Goal: Task Accomplishment & Management: Manage account settings

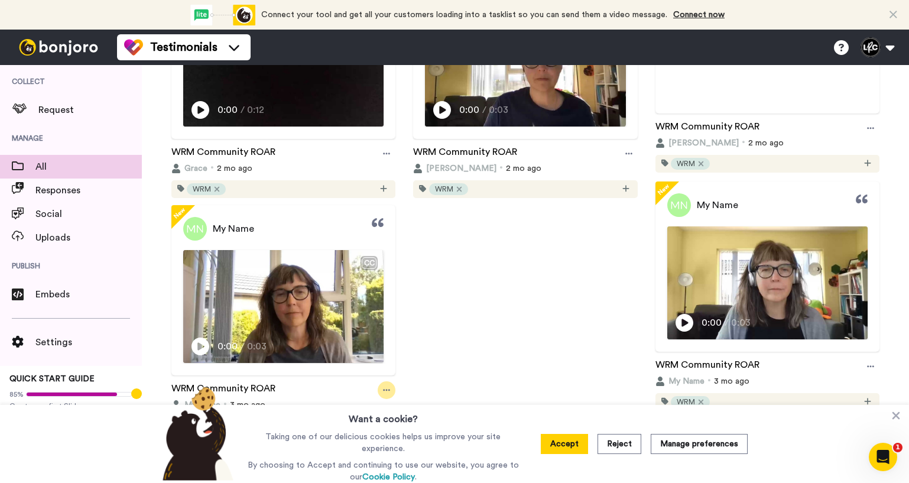
click at [387, 387] on icon at bounding box center [386, 390] width 7 height 8
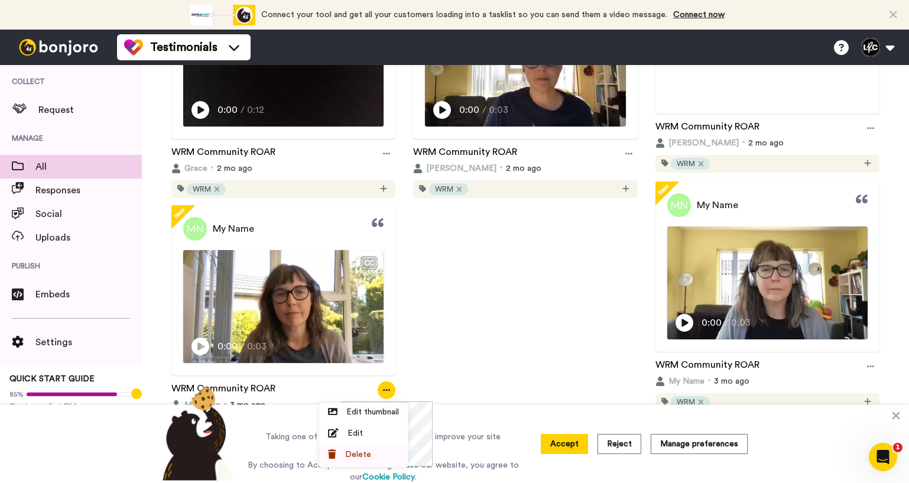
click at [382, 450] on div "Delete" at bounding box center [363, 454] width 71 height 12
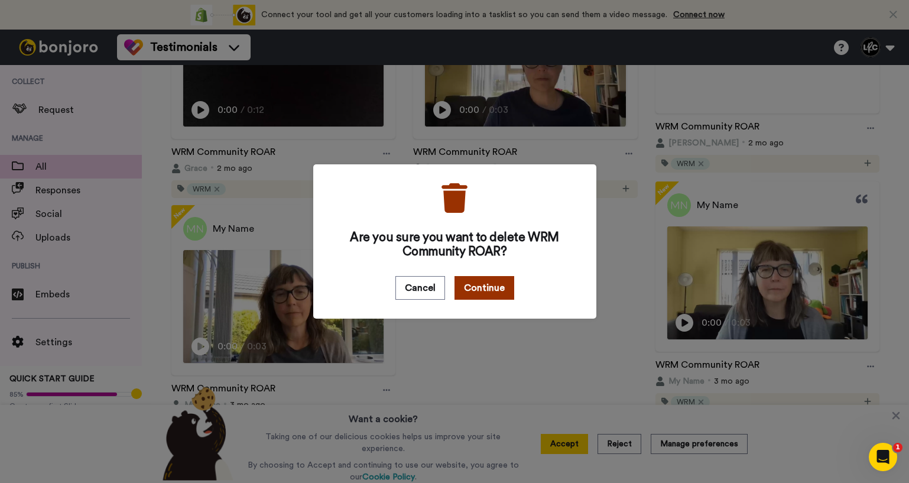
click at [490, 294] on button "Continue" at bounding box center [484, 288] width 60 height 24
click at [430, 333] on div "Are you sure you want to delete WRM Community ROAR? Cancel Continue" at bounding box center [454, 241] width 909 height 483
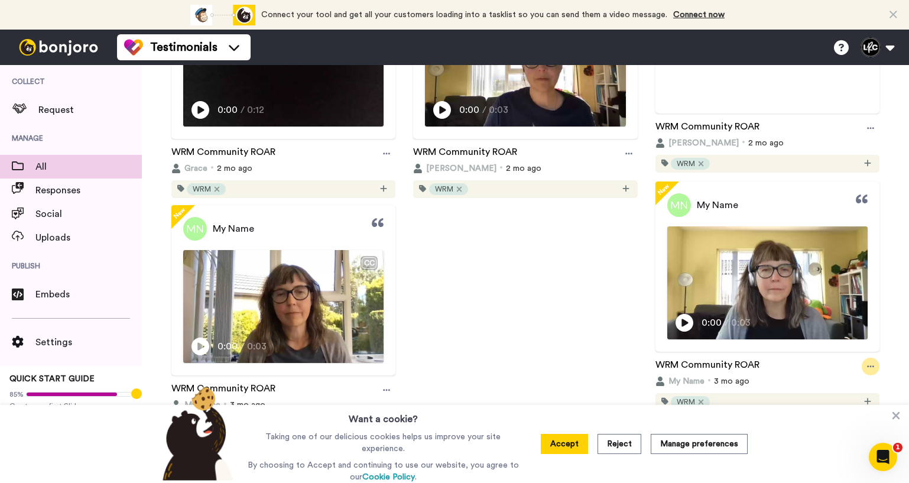
click at [867, 365] on icon at bounding box center [870, 366] width 7 height 2
click at [847, 431] on div "Delete" at bounding box center [837, 431] width 71 height 12
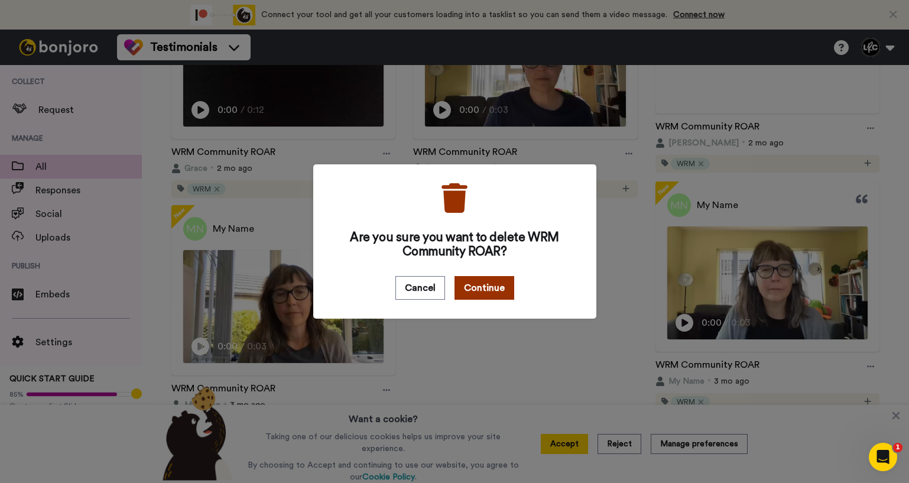
click at [483, 291] on button "Continue" at bounding box center [484, 288] width 60 height 24
click at [896, 419] on div "Are you sure you want to delete WRM Community ROAR? Cancel Continue" at bounding box center [454, 241] width 909 height 483
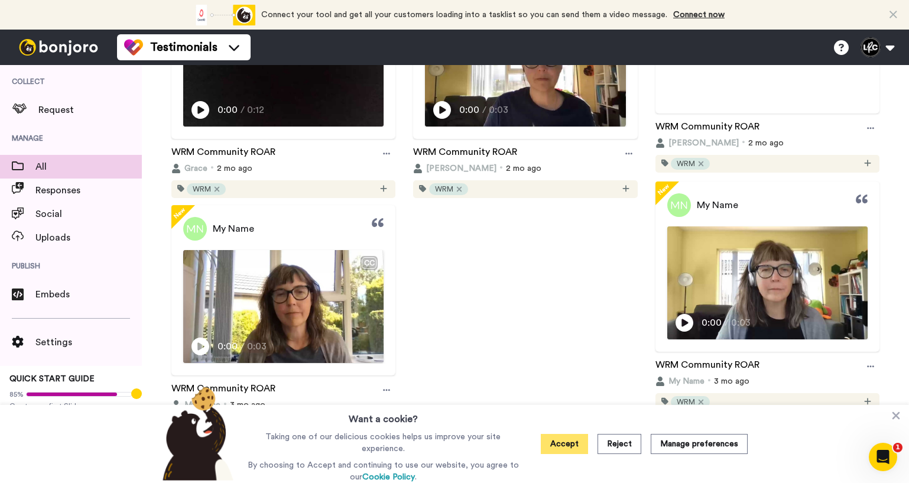
click at [554, 445] on button "Accept" at bounding box center [564, 444] width 47 height 20
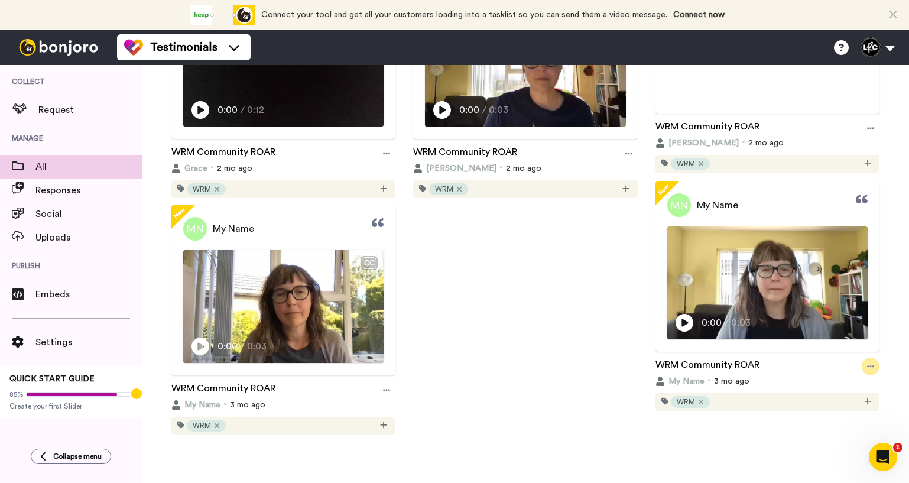
click at [870, 366] on icon at bounding box center [870, 366] width 7 height 2
click at [832, 422] on li "Delete" at bounding box center [837, 432] width 89 height 21
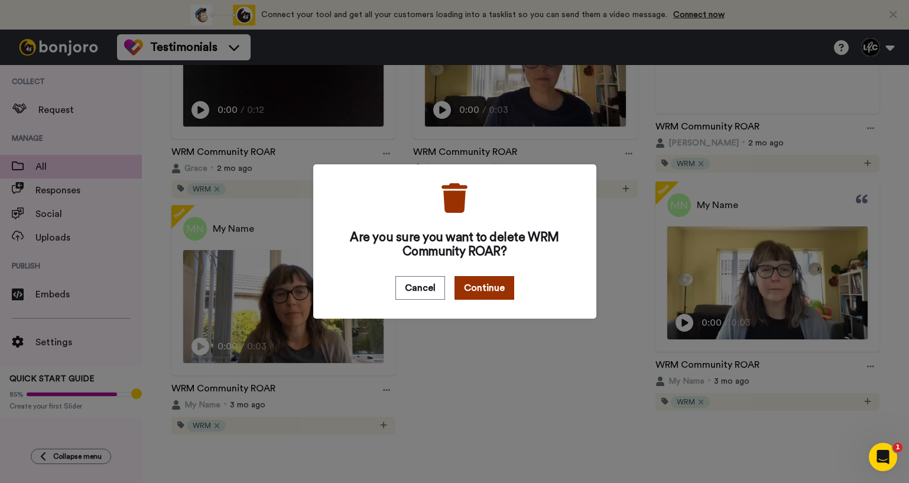
click at [490, 284] on button "Continue" at bounding box center [484, 288] width 60 height 24
click at [555, 366] on div "Are you sure you want to delete WRM Community ROAR? Cancel Continue" at bounding box center [454, 241] width 909 height 483
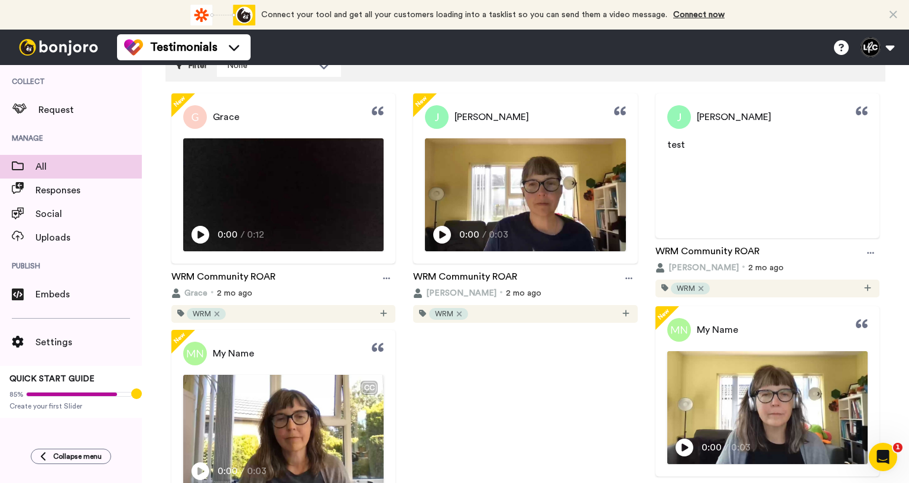
scroll to position [97, 0]
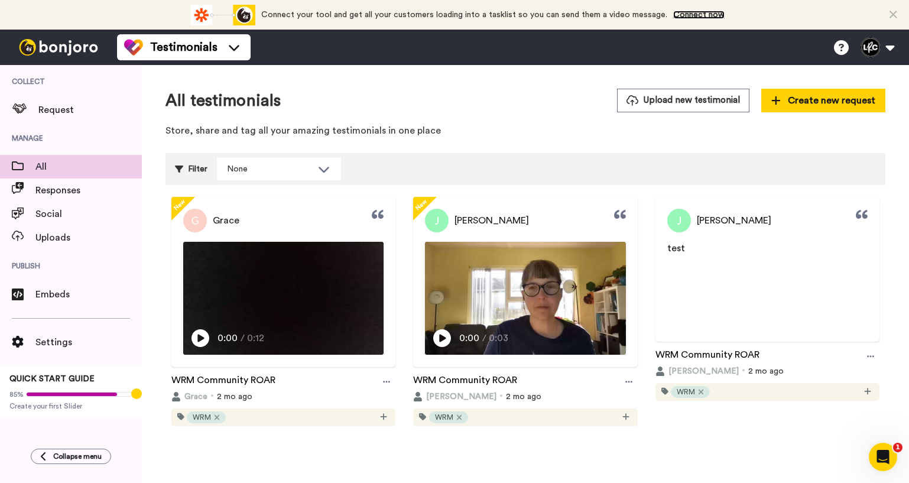
click at [699, 13] on link "Connect now" at bounding box center [698, 15] width 51 height 8
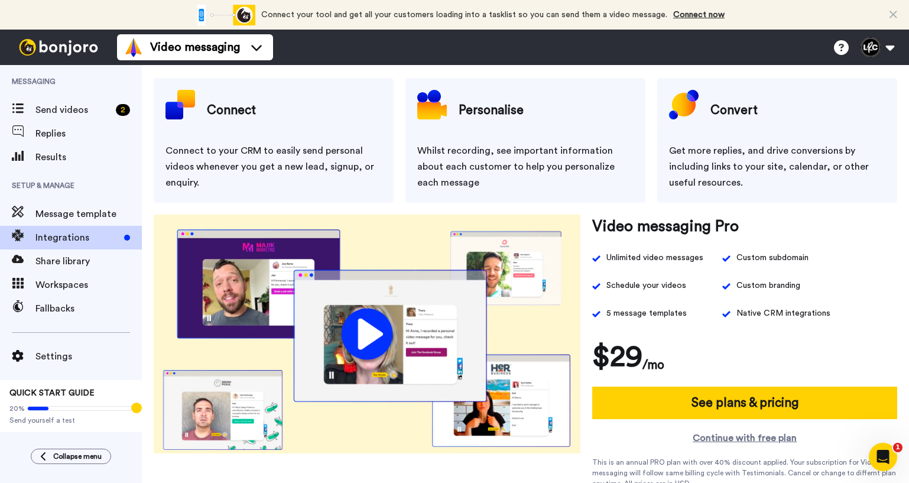
scroll to position [37, 0]
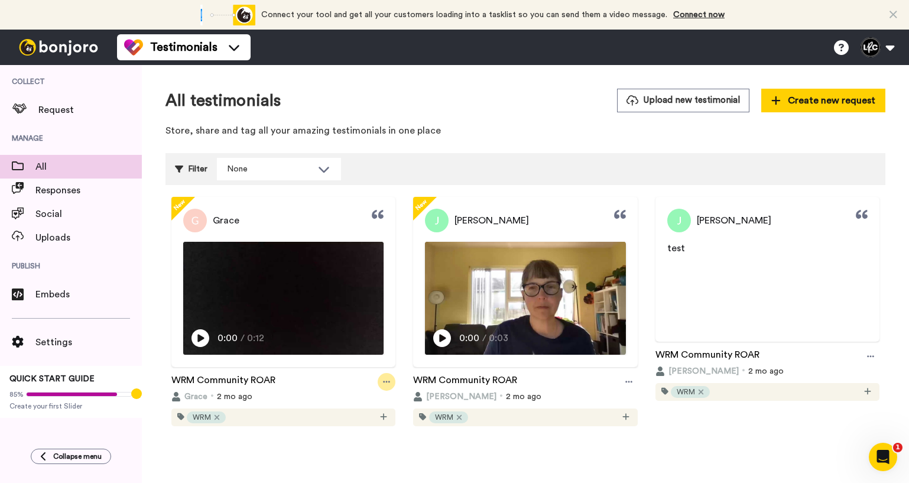
click at [386, 383] on icon at bounding box center [386, 382] width 7 height 8
click at [375, 445] on div "Delete" at bounding box center [363, 446] width 71 height 12
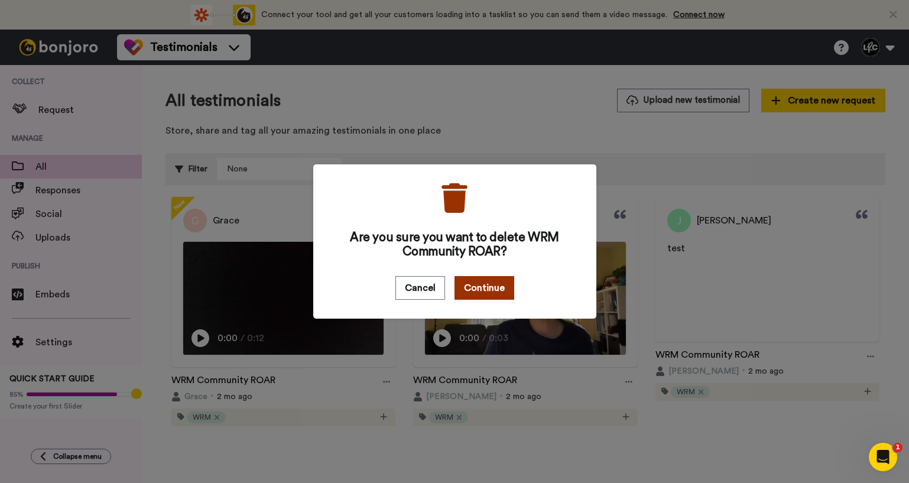
click at [484, 288] on button "Continue" at bounding box center [484, 288] width 60 height 24
click at [620, 188] on div "Are you sure you want to delete WRM Community ROAR? Cancel Continue" at bounding box center [454, 241] width 909 height 483
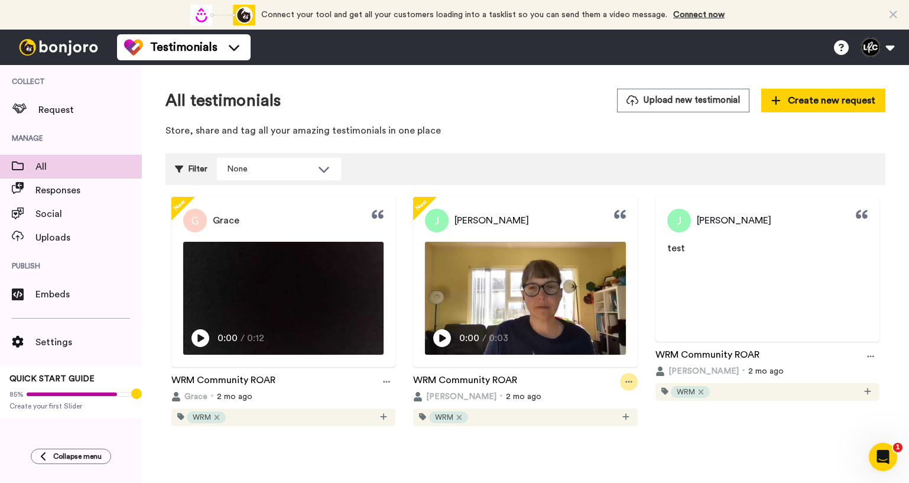
click at [629, 379] on icon at bounding box center [628, 382] width 7 height 8
click at [623, 442] on div "Delete" at bounding box center [605, 446] width 71 height 12
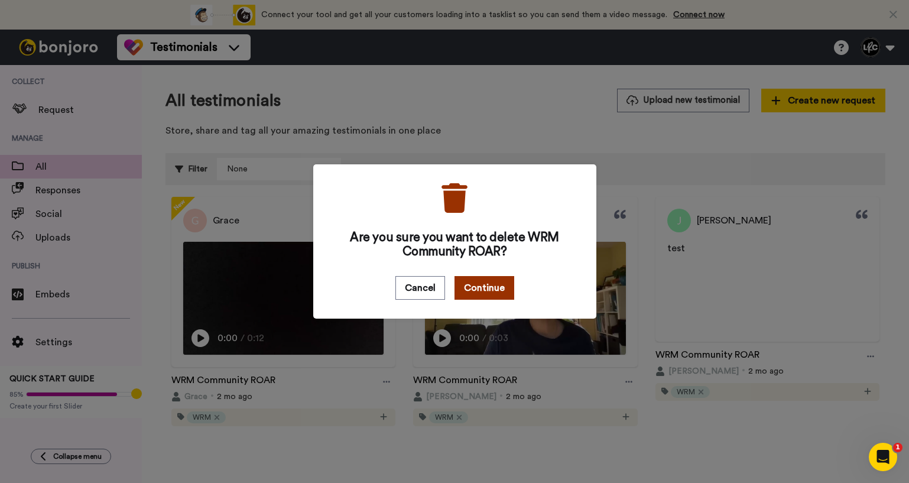
click at [502, 285] on button "Continue" at bounding box center [484, 288] width 60 height 24
click at [627, 193] on div "Are you sure you want to delete WRM Community ROAR? Cancel Continue" at bounding box center [454, 241] width 909 height 483
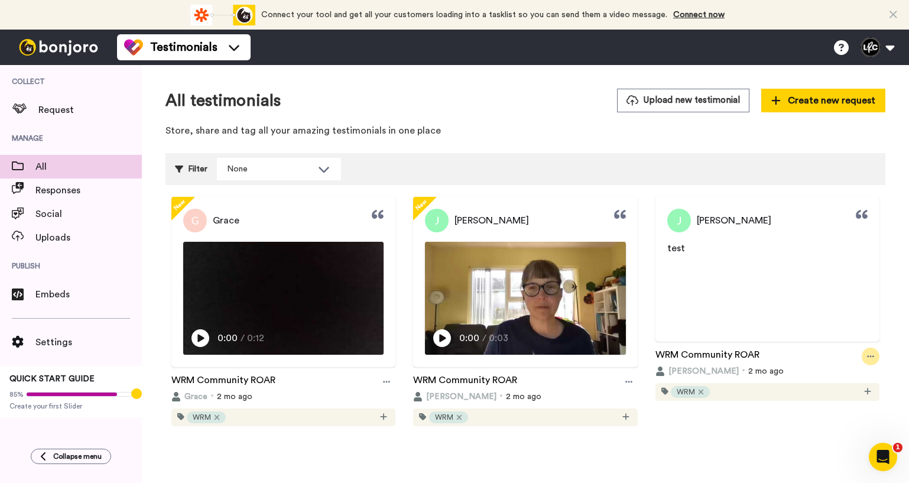
click at [869, 362] on div at bounding box center [870, 356] width 18 height 18
click at [856, 399] on span "Delete" at bounding box center [864, 399] width 26 height 12
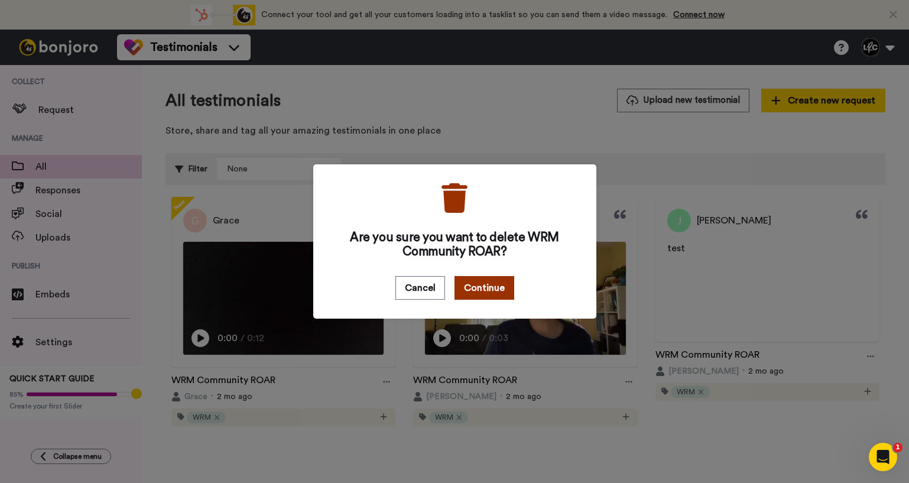
click at [485, 287] on button "Continue" at bounding box center [484, 288] width 60 height 24
click at [447, 103] on div "Are you sure you want to delete WRM Community ROAR? Cancel Continue" at bounding box center [454, 241] width 909 height 483
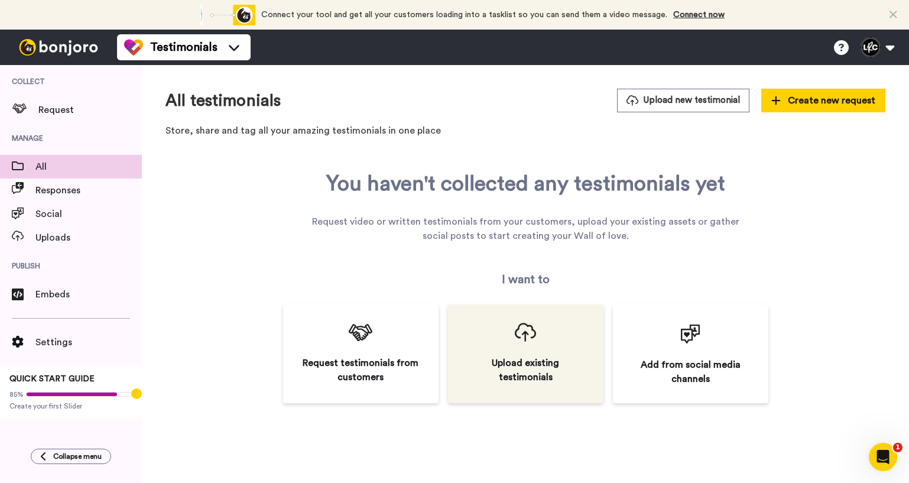
click at [540, 353] on div "Upload existing testimonials" at bounding box center [525, 353] width 155 height 99
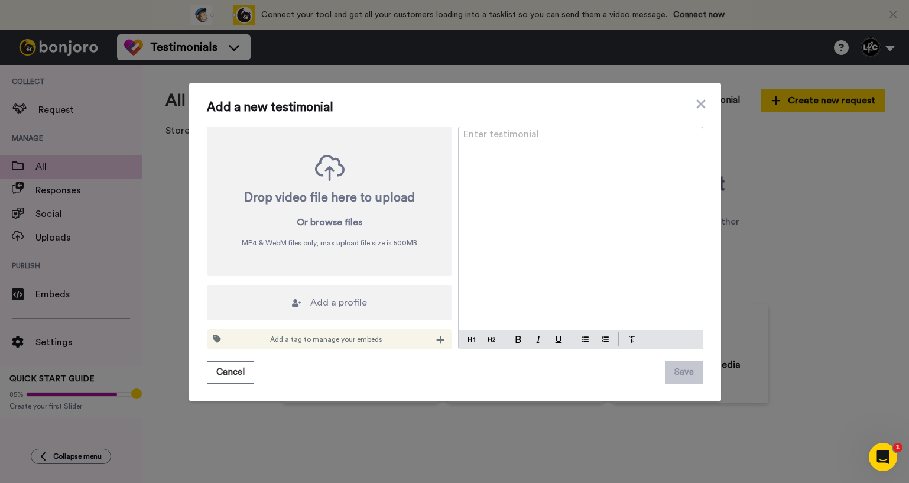
click at [354, 305] on span "Add a profile" at bounding box center [338, 302] width 57 height 14
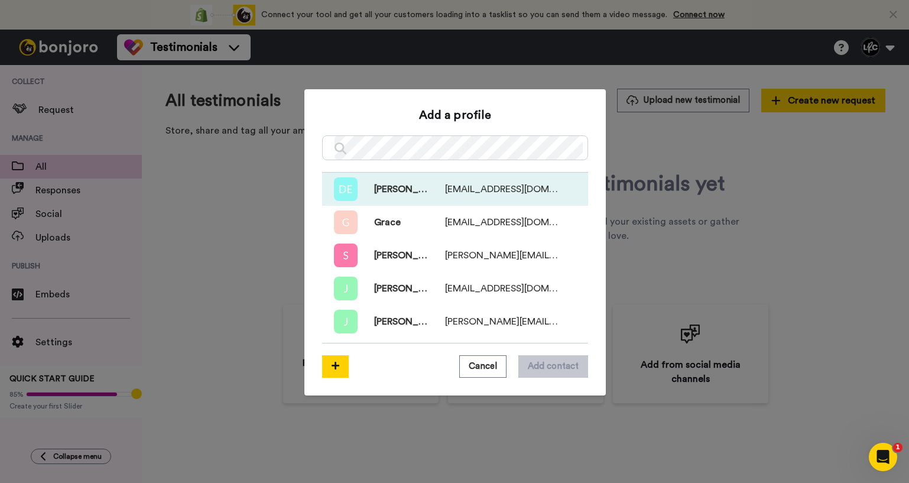
click at [442, 193] on div "Daphne Eksteen daphneeksteen@gmail.com" at bounding box center [457, 189] width 201 height 24
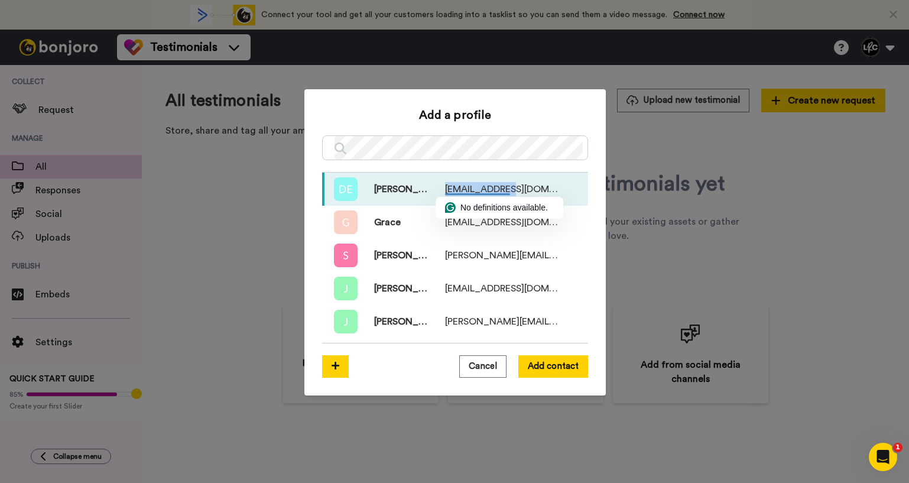
click at [394, 184] on span "Daphne Eksteen" at bounding box center [392, 189] width 71 height 14
click at [344, 191] on img at bounding box center [346, 189] width 24 height 24
click at [485, 368] on button "Cancel" at bounding box center [482, 366] width 47 height 22
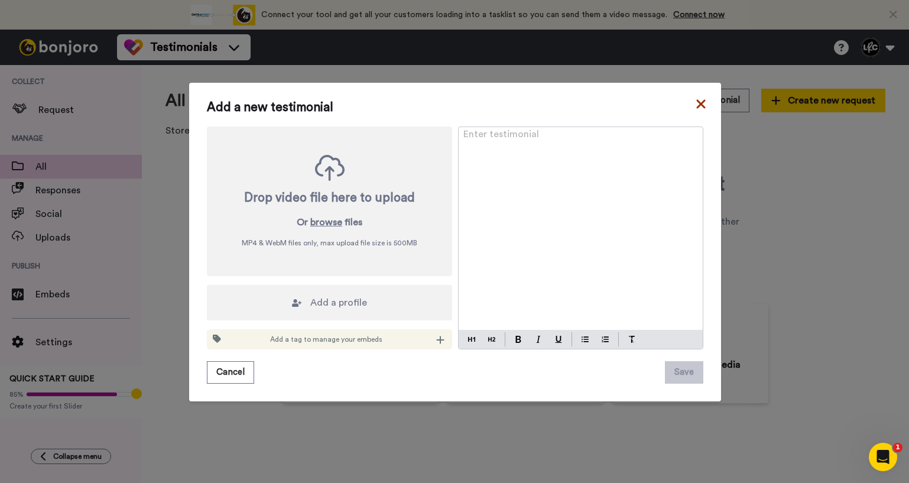
click at [697, 104] on icon at bounding box center [701, 104] width 12 height 14
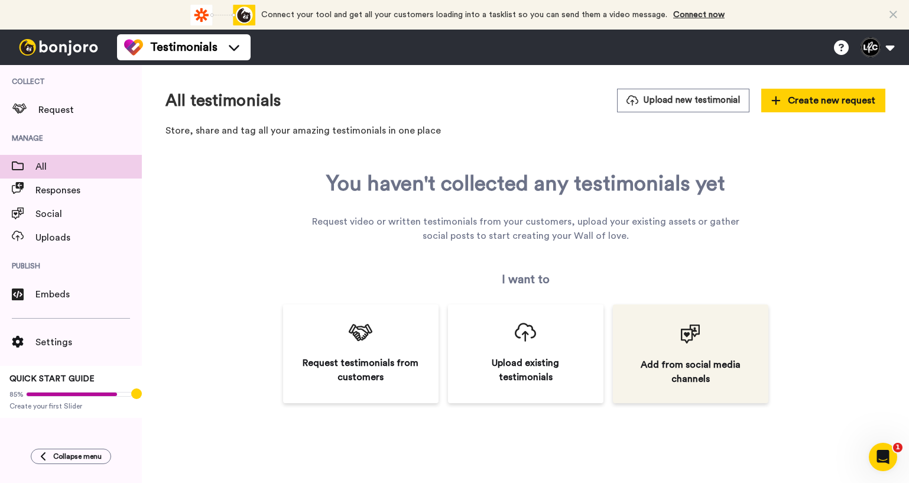
click at [657, 334] on div "Add from social media channels" at bounding box center [690, 353] width 155 height 99
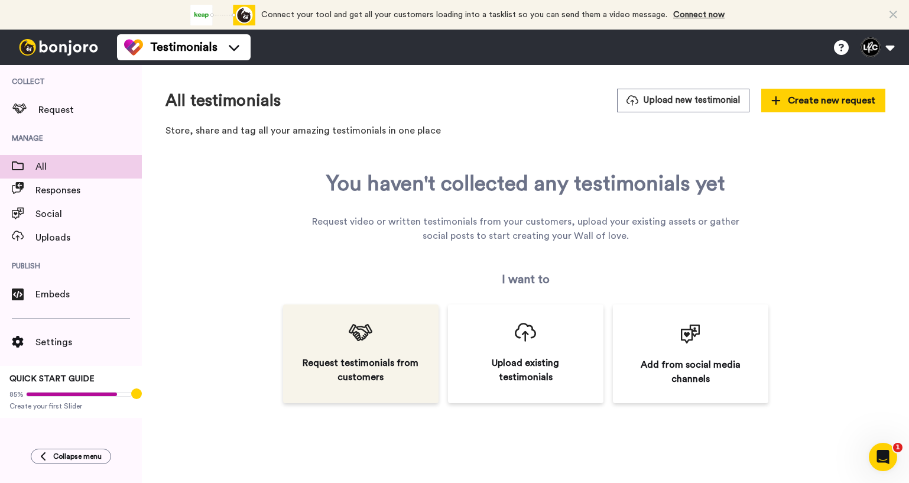
click at [336, 346] on div "Request testimonials from customers" at bounding box center [360, 353] width 155 height 99
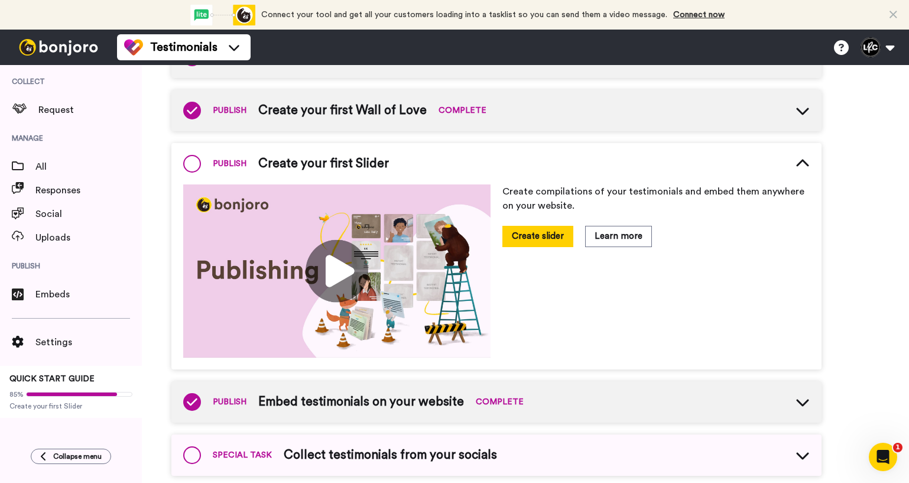
scroll to position [330, 0]
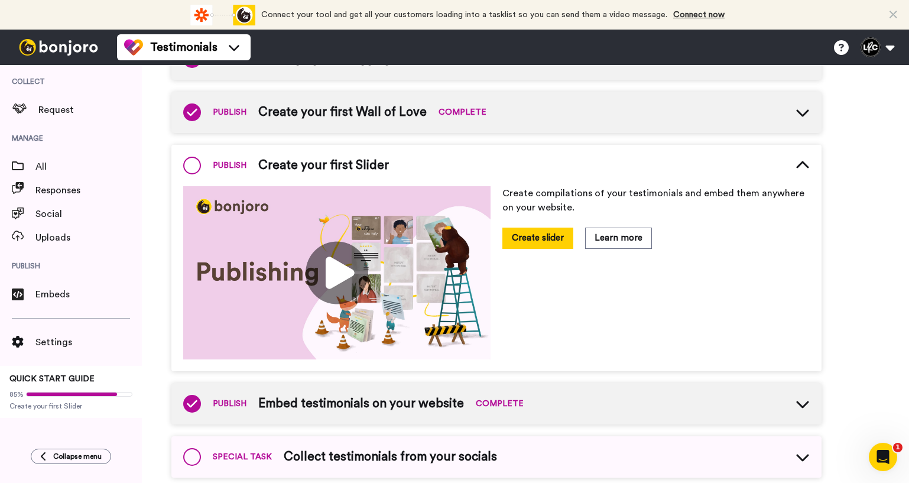
click at [333, 265] on img at bounding box center [336, 272] width 307 height 173
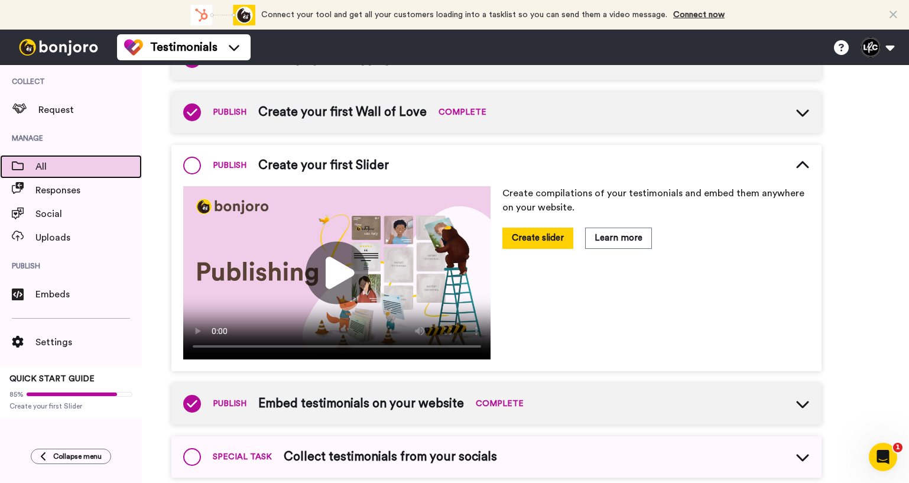
click at [57, 175] on div "All" at bounding box center [71, 167] width 142 height 24
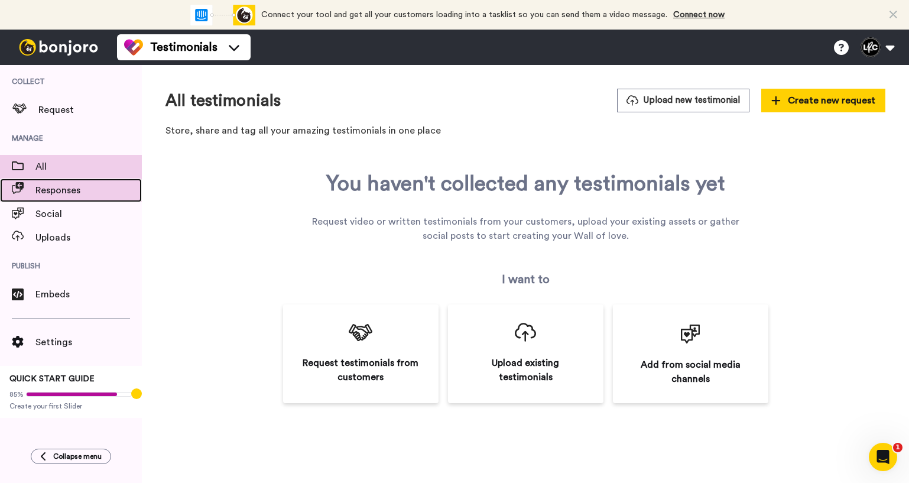
click at [71, 196] on span "Responses" at bounding box center [88, 190] width 106 height 14
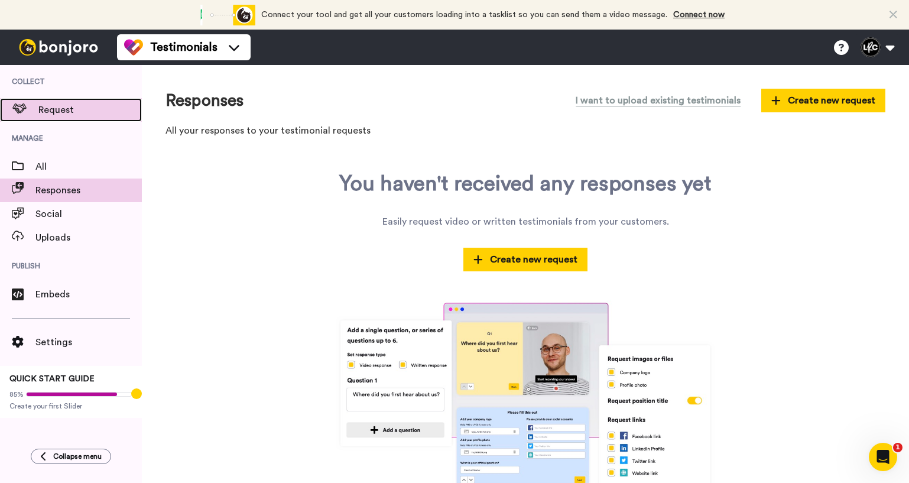
click at [74, 119] on div "Request" at bounding box center [71, 110] width 142 height 24
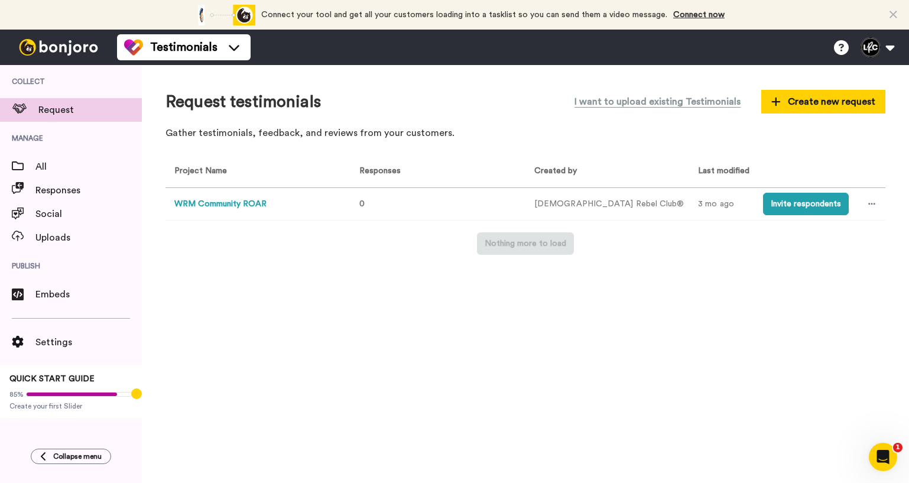
click at [243, 203] on button "WRM Community ROAR" at bounding box center [220, 204] width 92 height 12
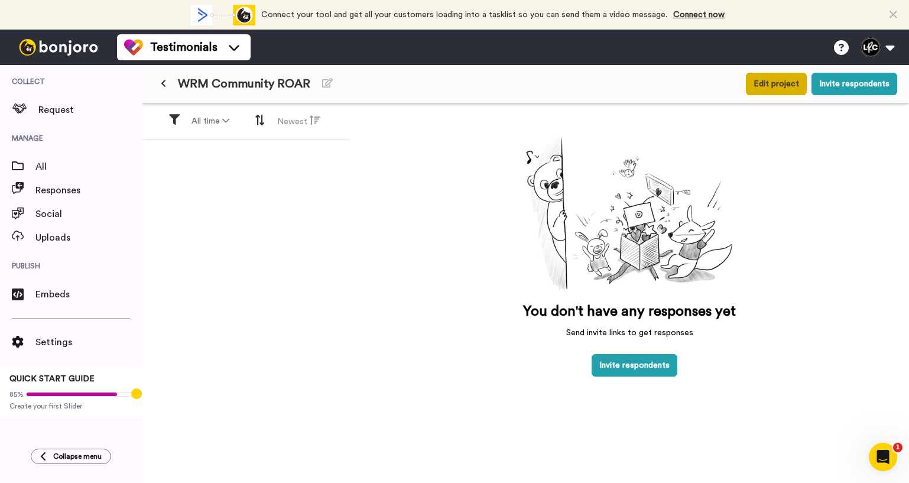
click at [783, 83] on button "Edit project" at bounding box center [776, 84] width 61 height 22
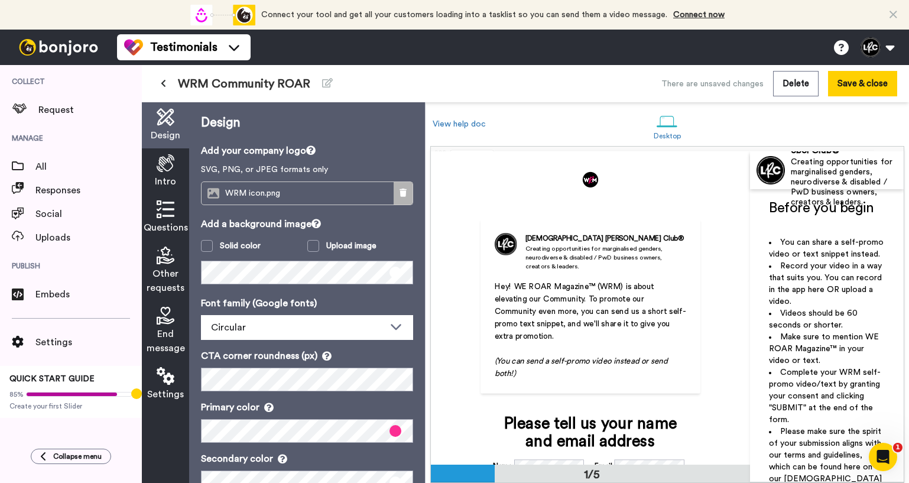
click at [405, 191] on icon at bounding box center [402, 192] width 7 height 8
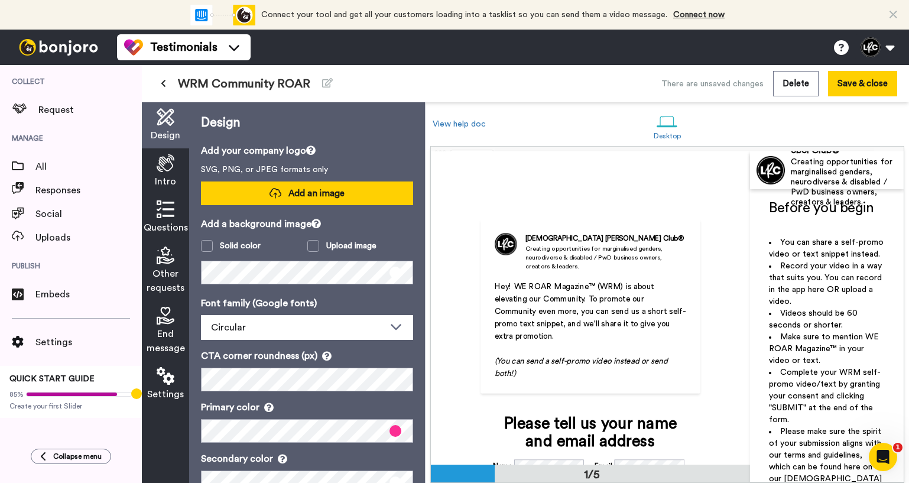
click at [324, 190] on span "Add an image" at bounding box center [316, 193] width 56 height 12
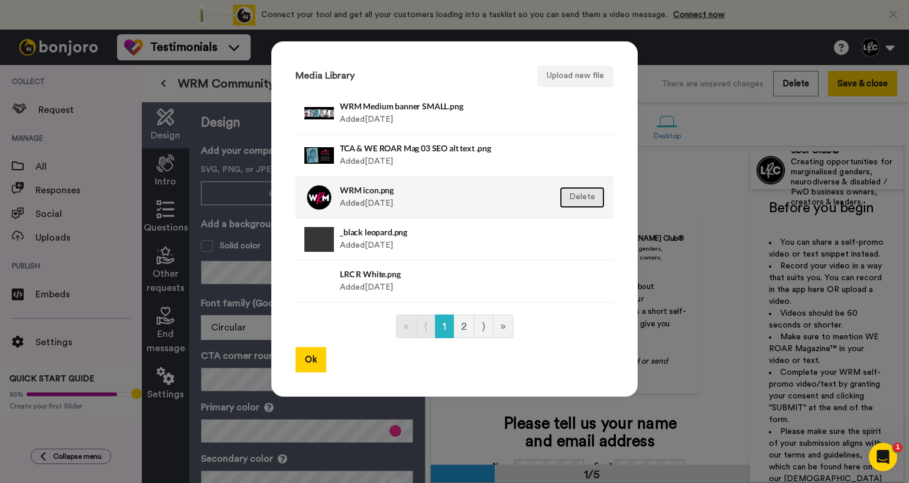
click at [583, 196] on button "Delete" at bounding box center [582, 197] width 45 height 21
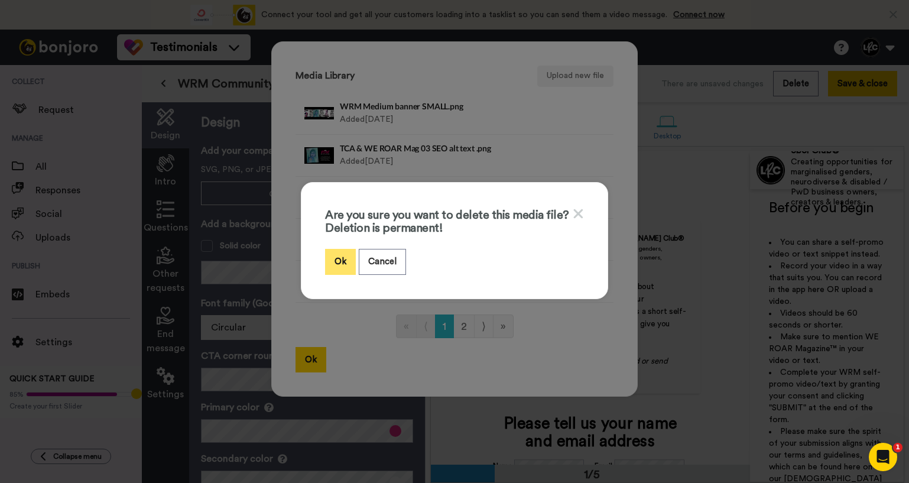
click at [341, 262] on button "Ok" at bounding box center [340, 261] width 31 height 25
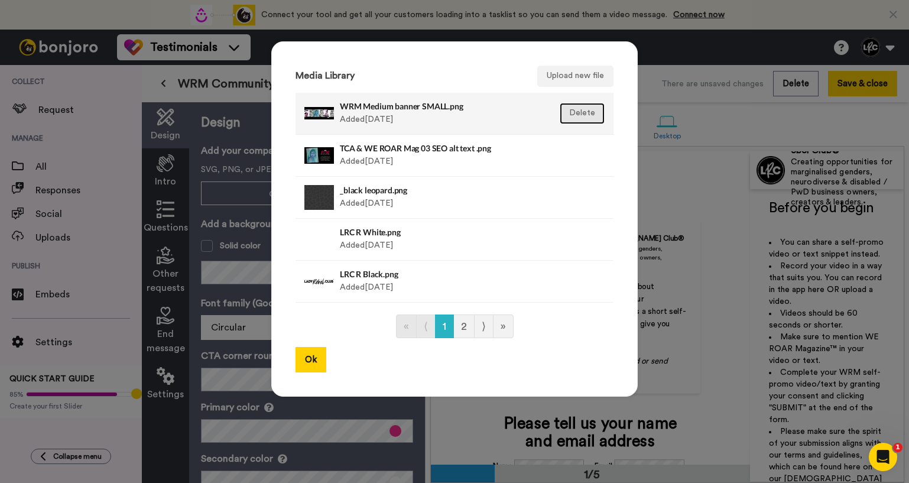
click at [577, 113] on button "Delete" at bounding box center [582, 113] width 45 height 21
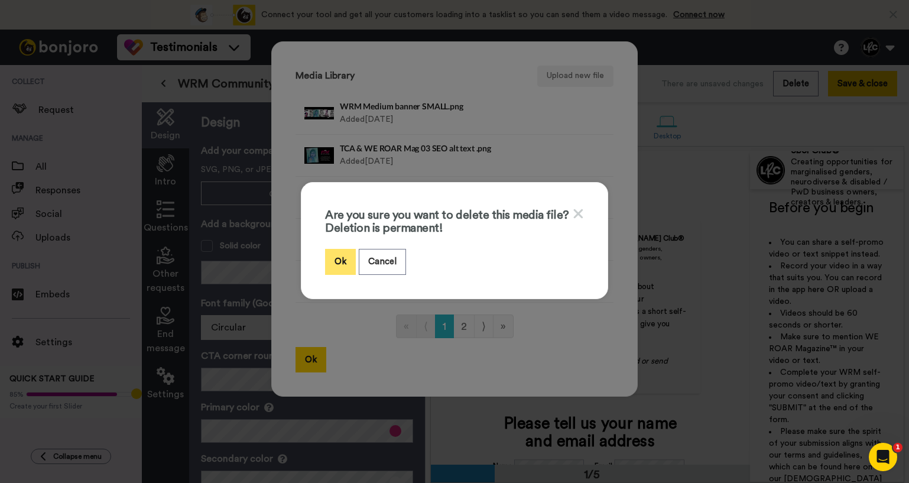
click at [343, 260] on button "Ok" at bounding box center [340, 261] width 31 height 25
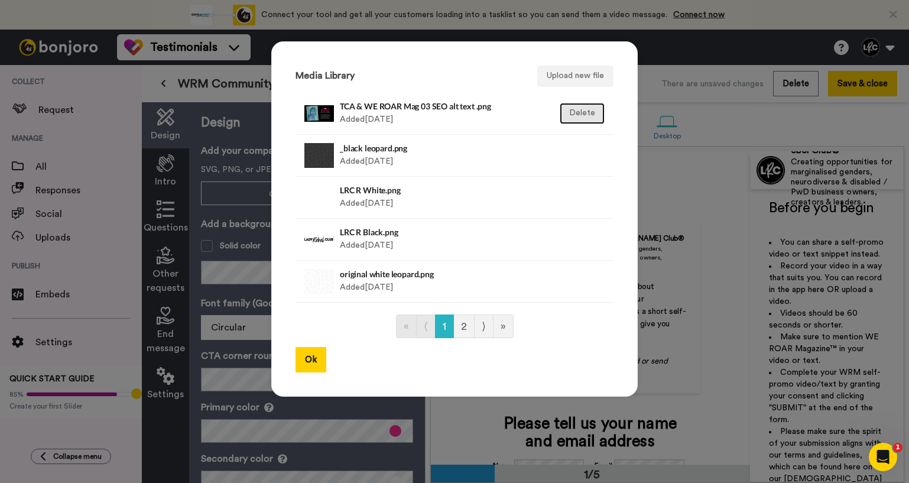
click at [588, 112] on button "Delete" at bounding box center [582, 113] width 45 height 21
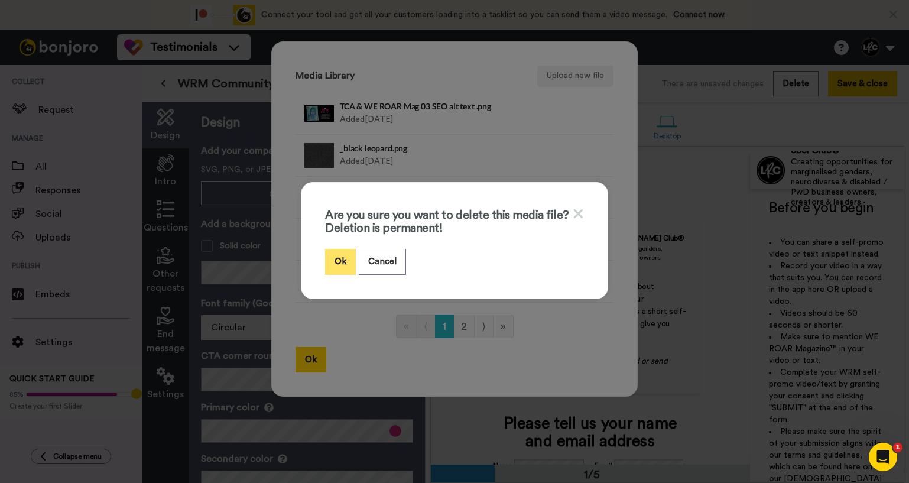
click at [340, 265] on button "Ok" at bounding box center [340, 261] width 31 height 25
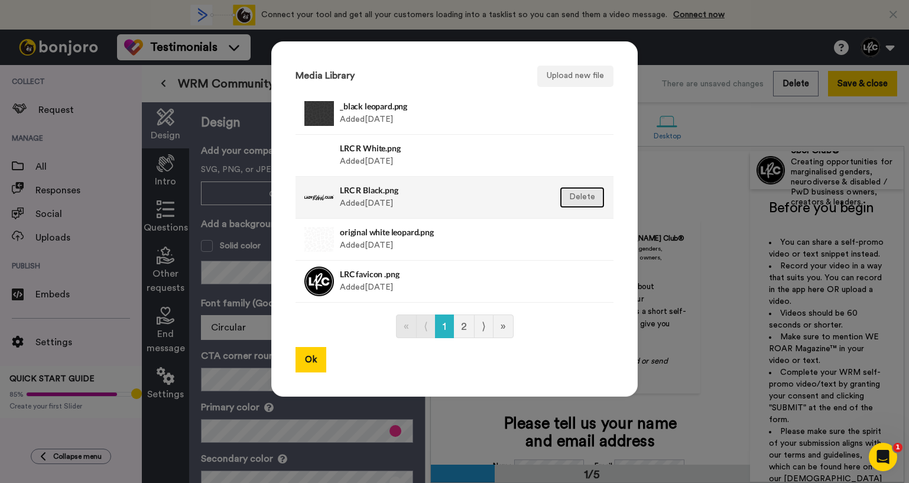
click at [591, 194] on button "Delete" at bounding box center [582, 197] width 45 height 21
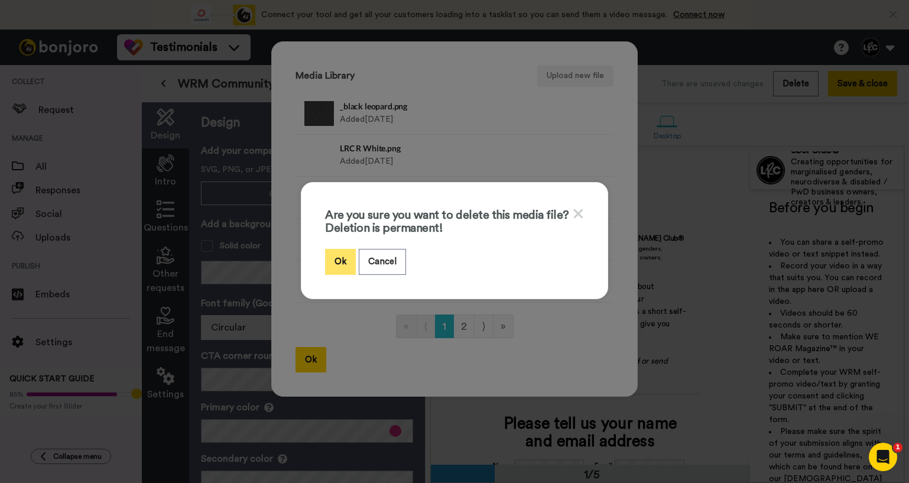
click at [336, 256] on button "Ok" at bounding box center [340, 261] width 31 height 25
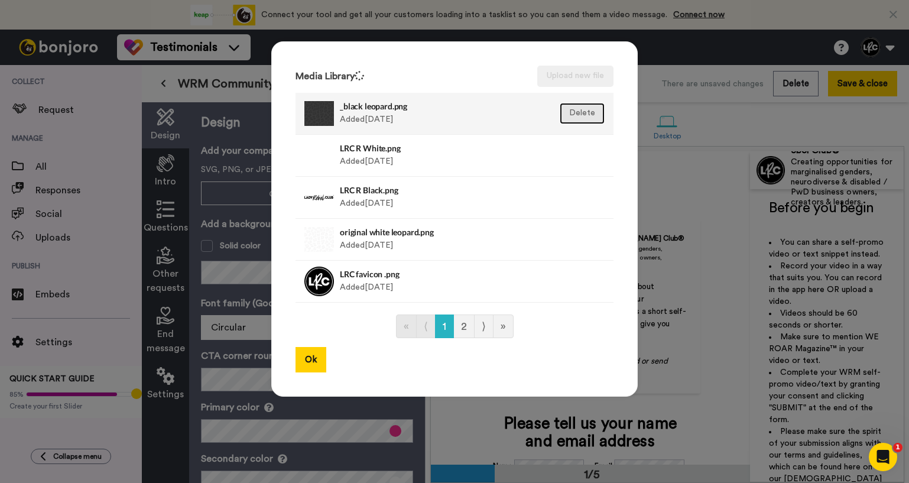
click at [577, 113] on button "Delete" at bounding box center [582, 113] width 45 height 21
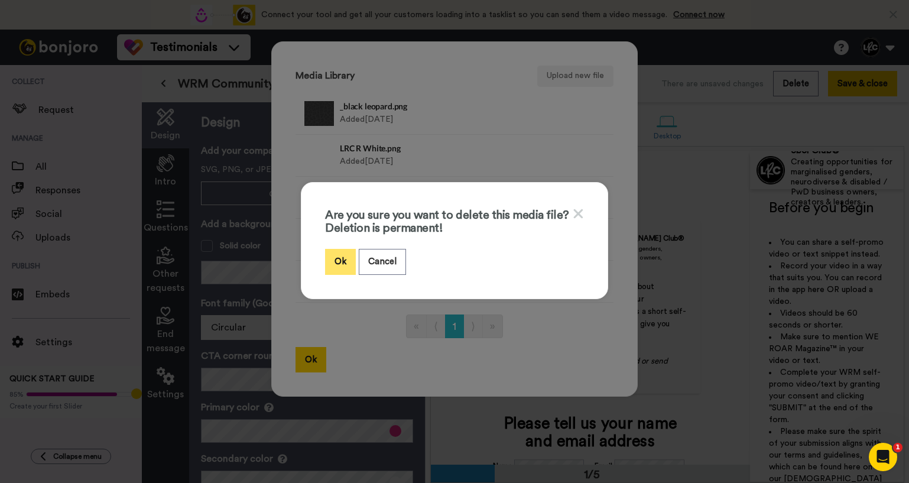
click at [344, 259] on button "Ok" at bounding box center [340, 261] width 31 height 25
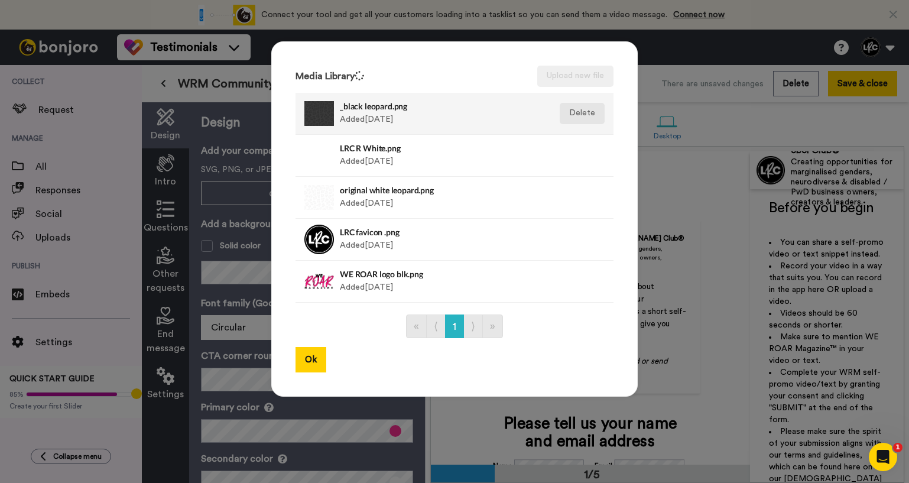
click at [587, 145] on button "Delete" at bounding box center [582, 155] width 45 height 21
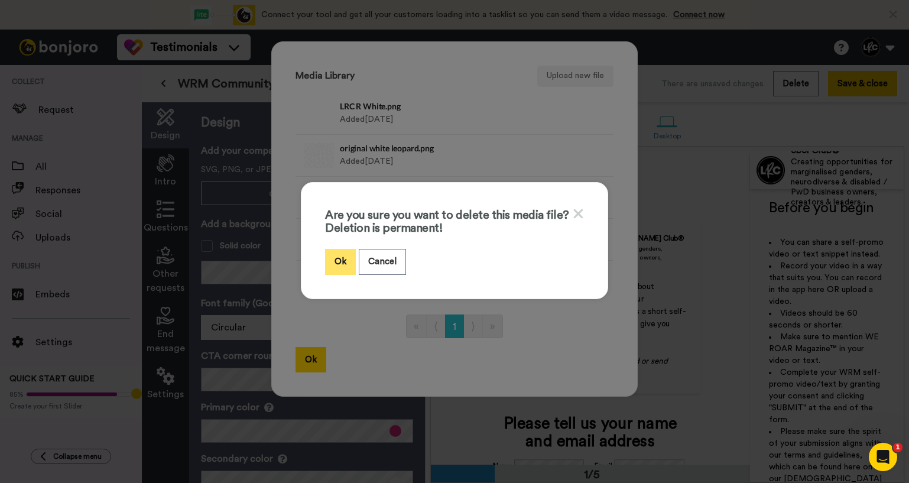
click at [341, 261] on button "Ok" at bounding box center [340, 261] width 31 height 25
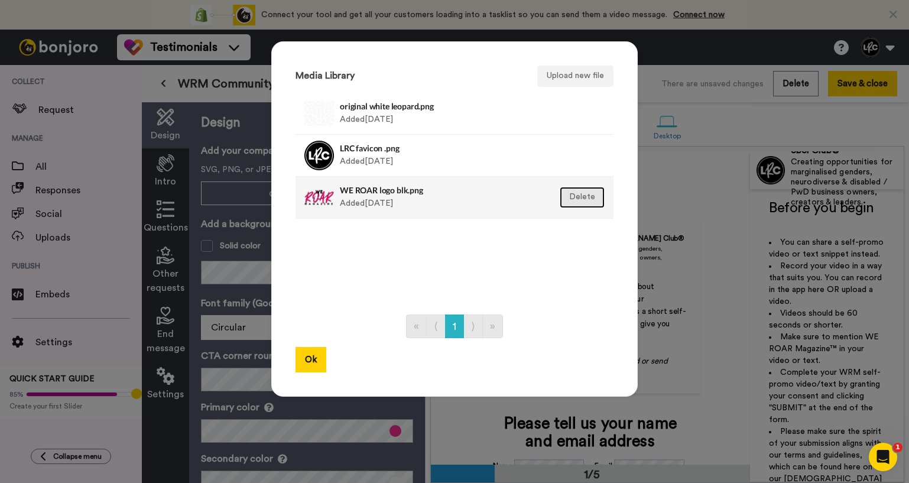
click at [581, 197] on button "Delete" at bounding box center [582, 197] width 45 height 21
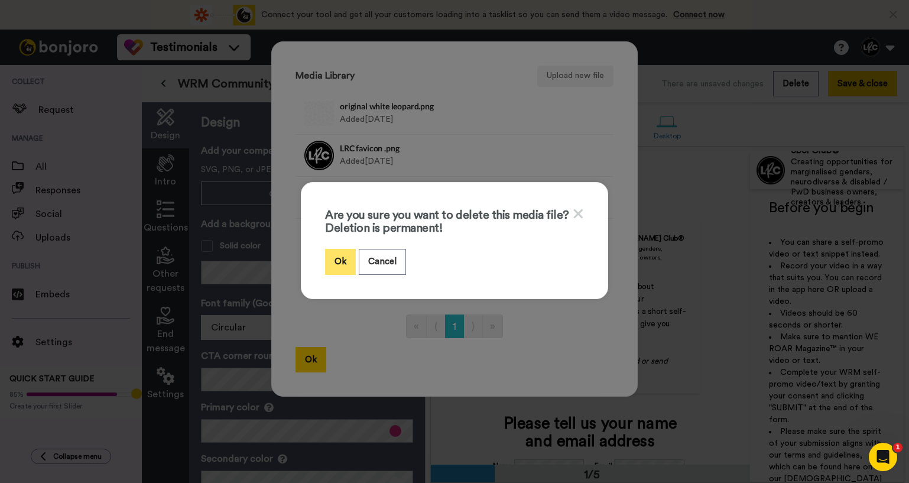
click at [341, 262] on button "Ok" at bounding box center [340, 261] width 31 height 25
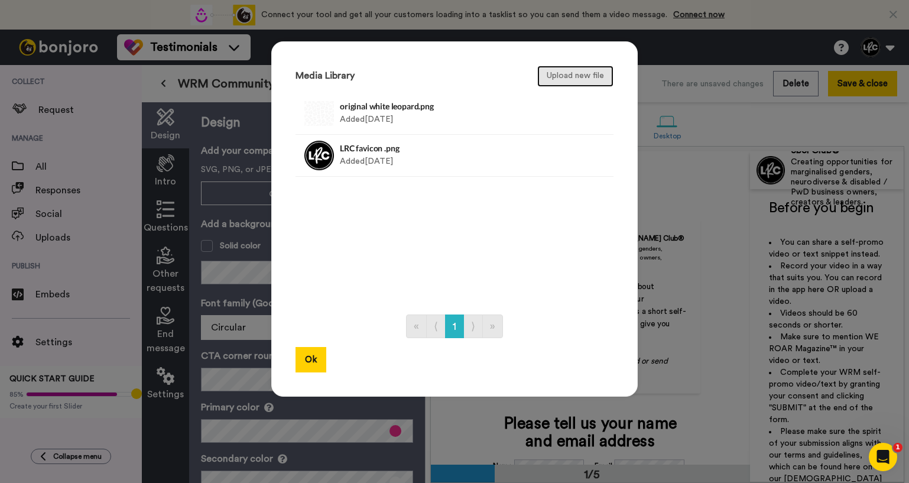
click at [545, 73] on button "Upload new file" at bounding box center [575, 76] width 76 height 21
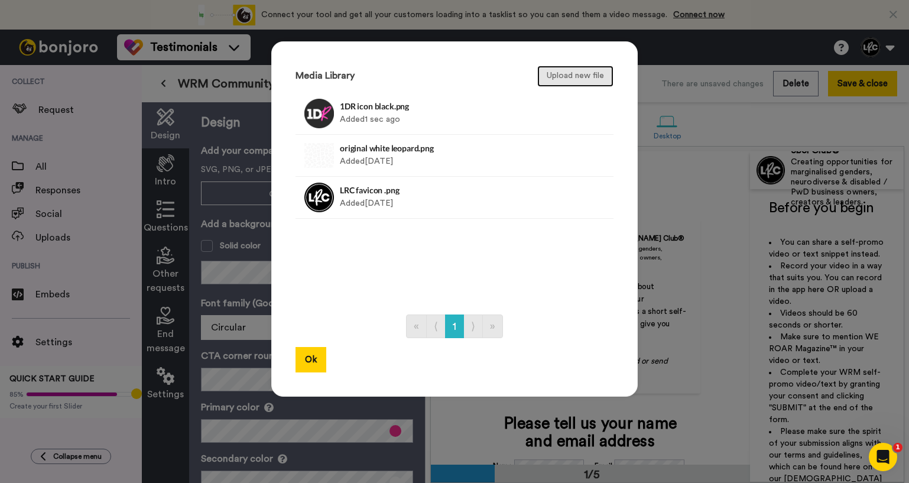
click at [555, 80] on button "Upload new file" at bounding box center [575, 76] width 76 height 21
click at [584, 76] on button "Upload new file" at bounding box center [575, 76] width 76 height 21
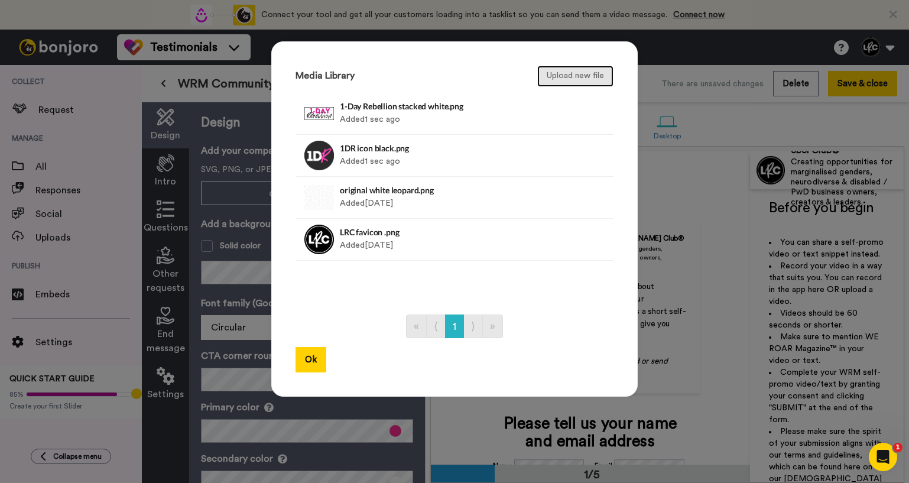
click at [559, 76] on button "Upload new file" at bounding box center [575, 76] width 76 height 21
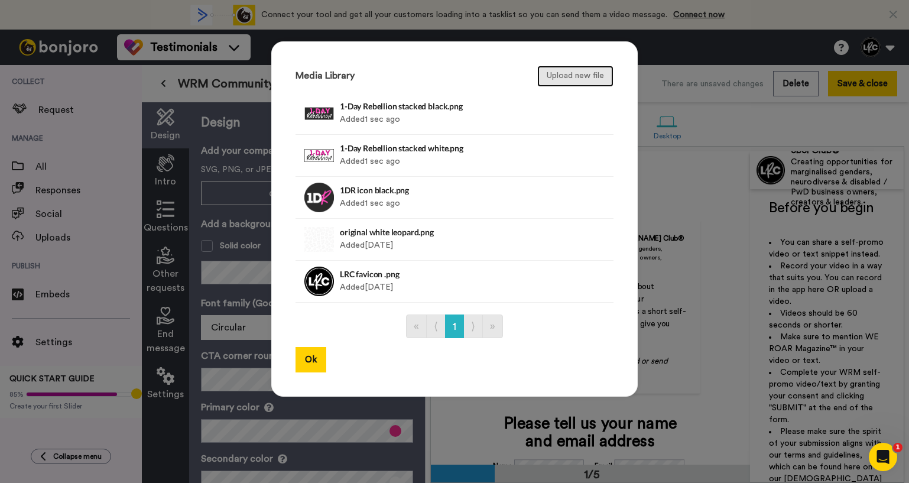
click at [567, 76] on button "Upload new file" at bounding box center [575, 76] width 76 height 21
click at [565, 77] on button "Upload new file" at bounding box center [575, 76] width 76 height 21
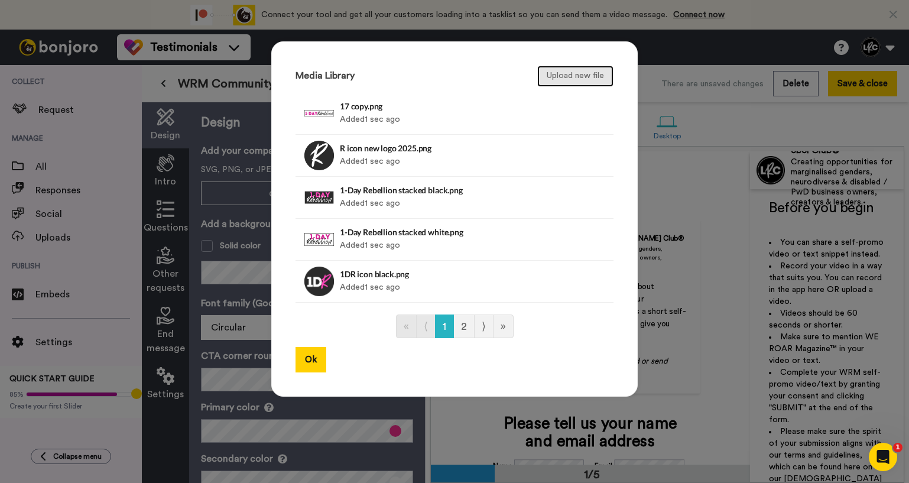
click at [567, 81] on button "Upload new file" at bounding box center [575, 76] width 76 height 21
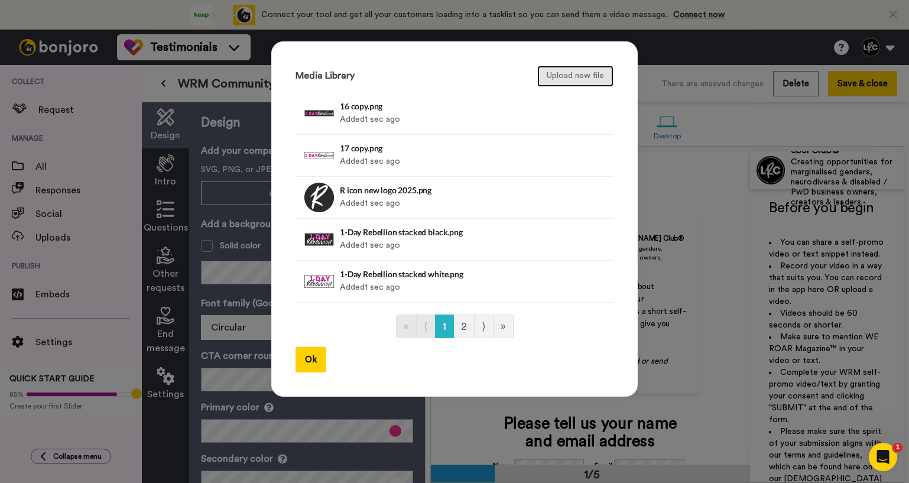
click at [562, 77] on button "Upload new file" at bounding box center [575, 76] width 76 height 21
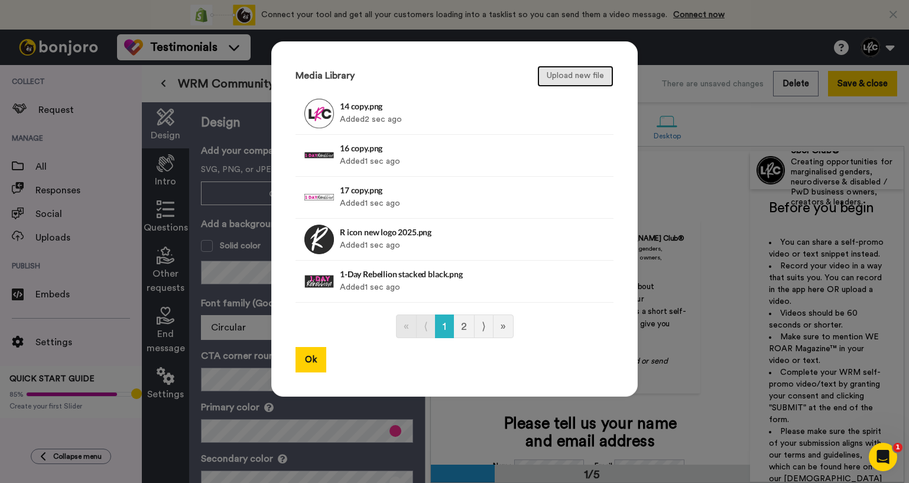
click at [556, 82] on button "Upload new file" at bounding box center [575, 76] width 76 height 21
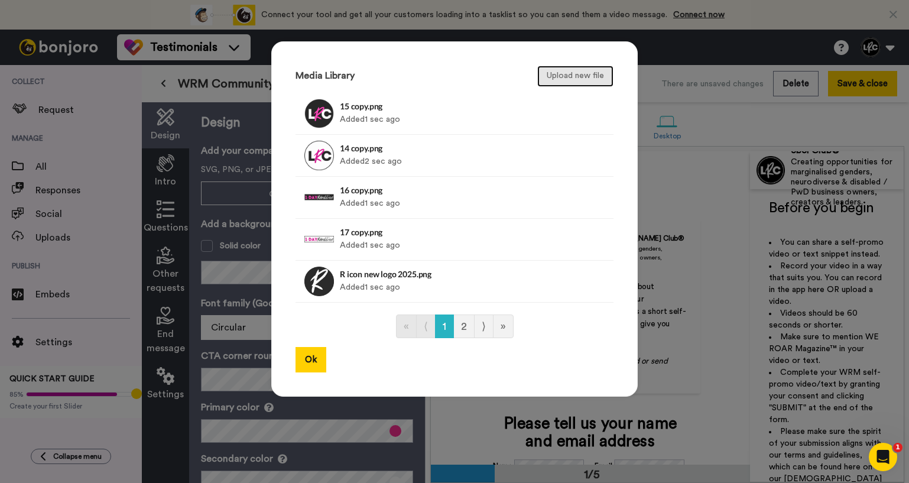
click at [554, 74] on button "Upload new file" at bounding box center [575, 76] width 76 height 21
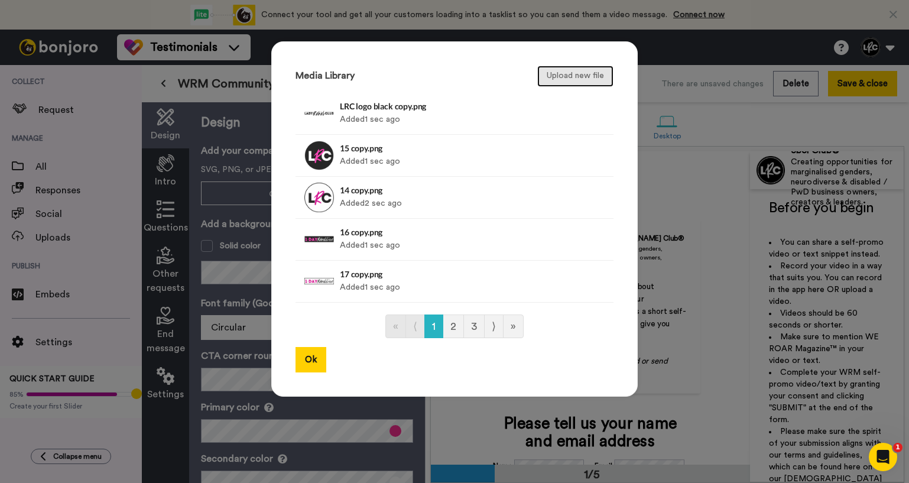
click at [556, 76] on button "Upload new file" at bounding box center [575, 76] width 76 height 21
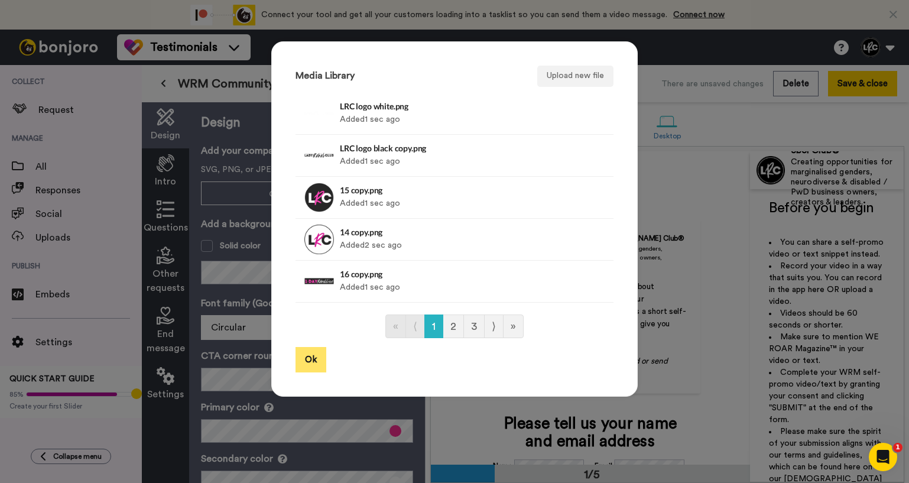
click at [316, 363] on button "Ok" at bounding box center [310, 359] width 31 height 25
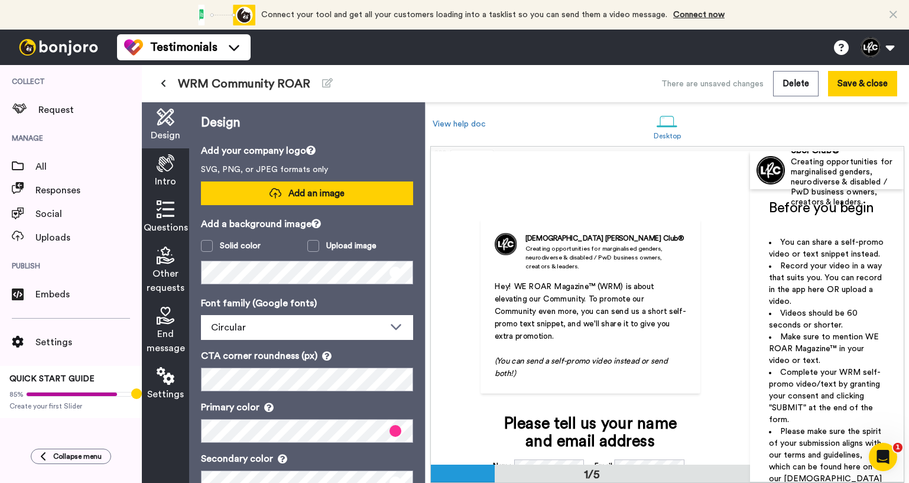
click at [337, 197] on span "Add an image" at bounding box center [316, 193] width 56 height 12
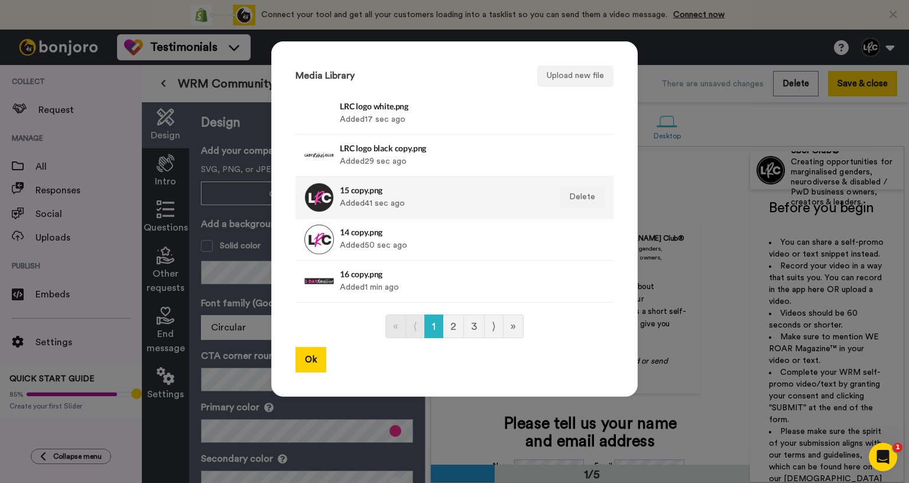
click at [365, 192] on h4 "15 copy.png" at bounding box center [442, 190] width 204 height 9
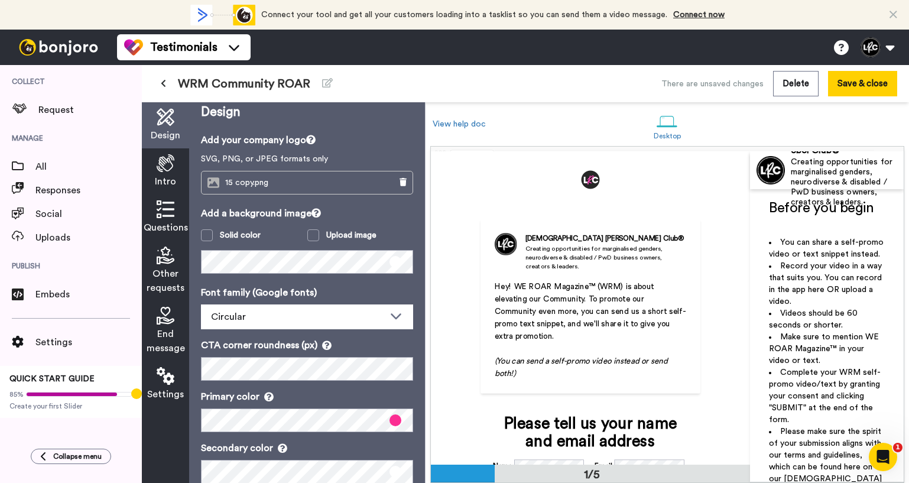
scroll to position [11, 0]
click at [302, 184] on div "15 copy.png" at bounding box center [290, 182] width 179 height 22
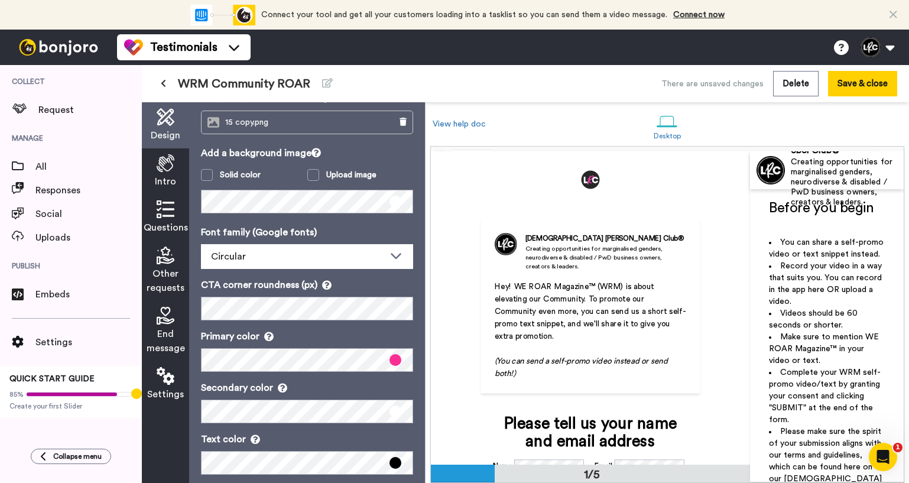
scroll to position [86, 0]
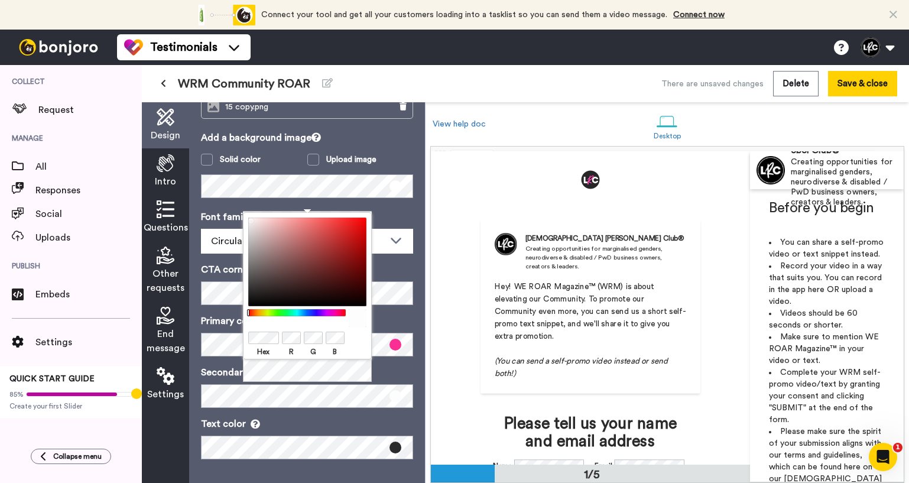
click at [403, 378] on p "Secondary color" at bounding box center [307, 372] width 212 height 14
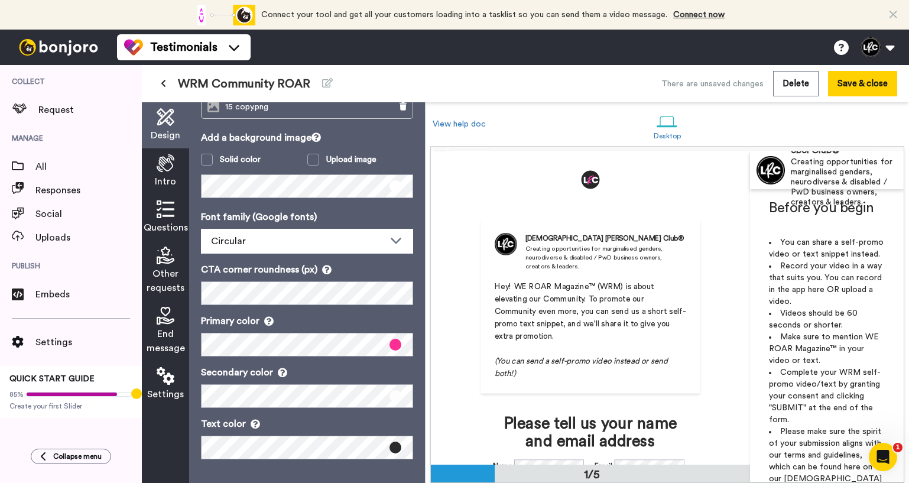
scroll to position [61, 0]
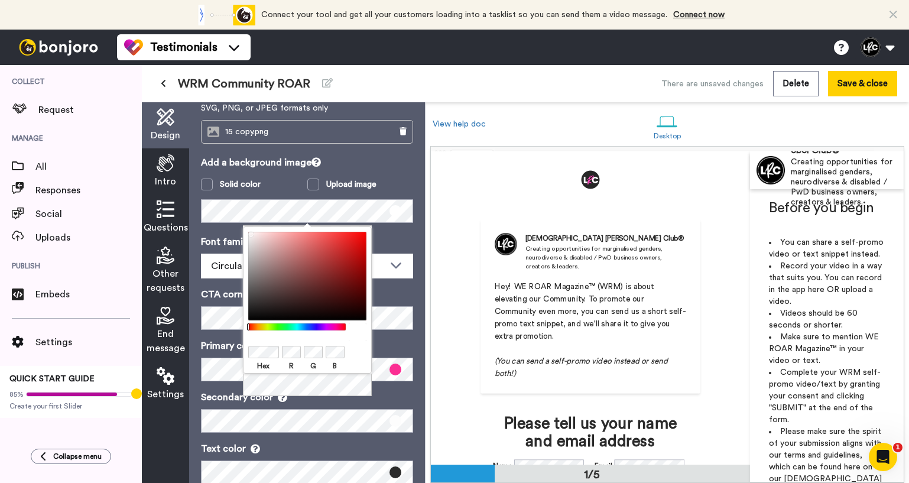
click at [266, 432] on div "Font family (Google fonts) Circular Abhaya Libre Alegreya Aleo Arapey Asap Cond…" at bounding box center [307, 359] width 212 height 249
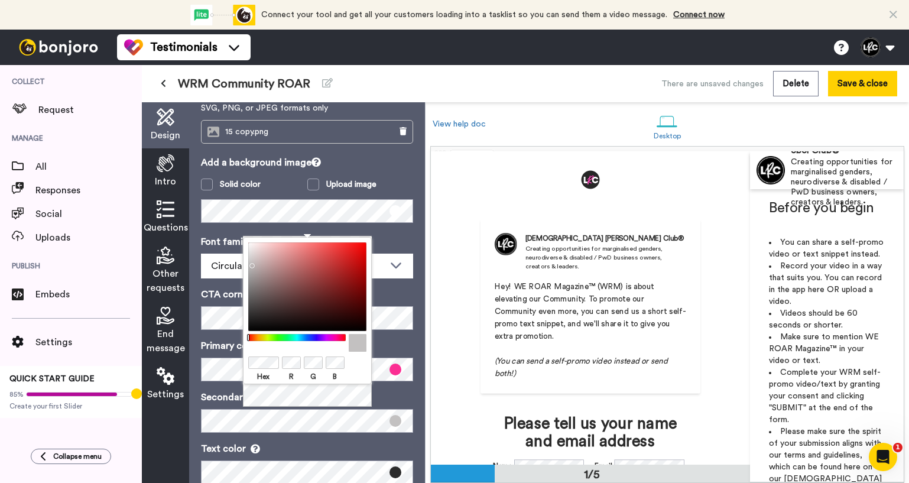
click at [249, 263] on div at bounding box center [307, 286] width 118 height 89
drag, startPoint x: 252, startPoint y: 266, endPoint x: 243, endPoint y: 256, distance: 13.8
click at [243, 256] on div "Hex R G B" at bounding box center [307, 310] width 129 height 147
click at [354, 399] on div "Hex R G B" at bounding box center [307, 322] width 129 height 171
click at [411, 174] on div "Add a background image Solid color Upload image" at bounding box center [307, 188] width 212 height 67
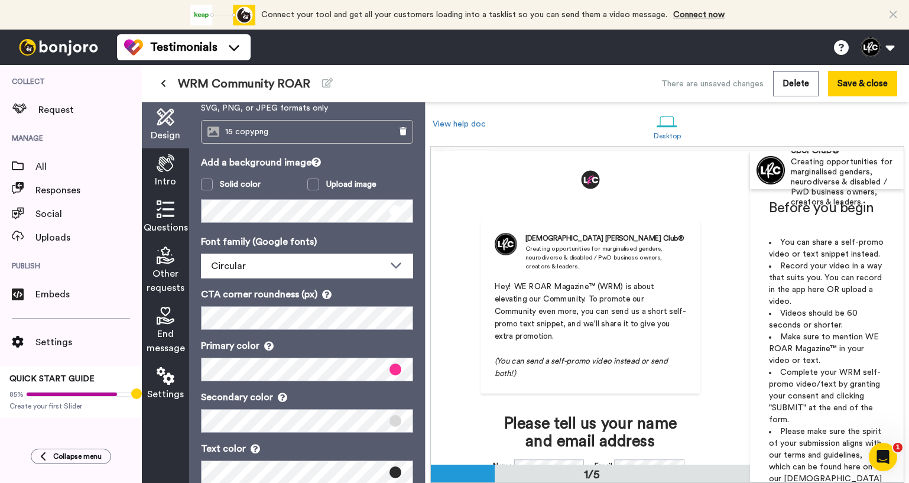
click at [411, 174] on div "Add a background image Solid color Upload image" at bounding box center [307, 188] width 212 height 67
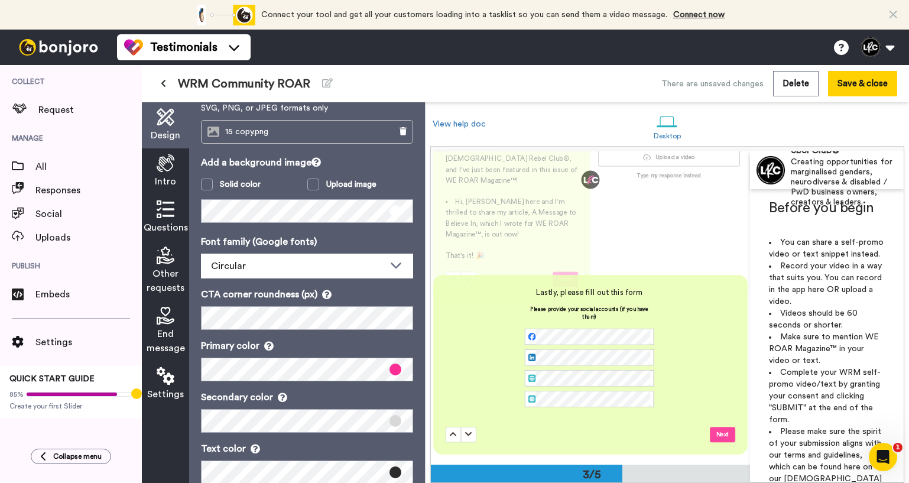
scroll to position [574, 0]
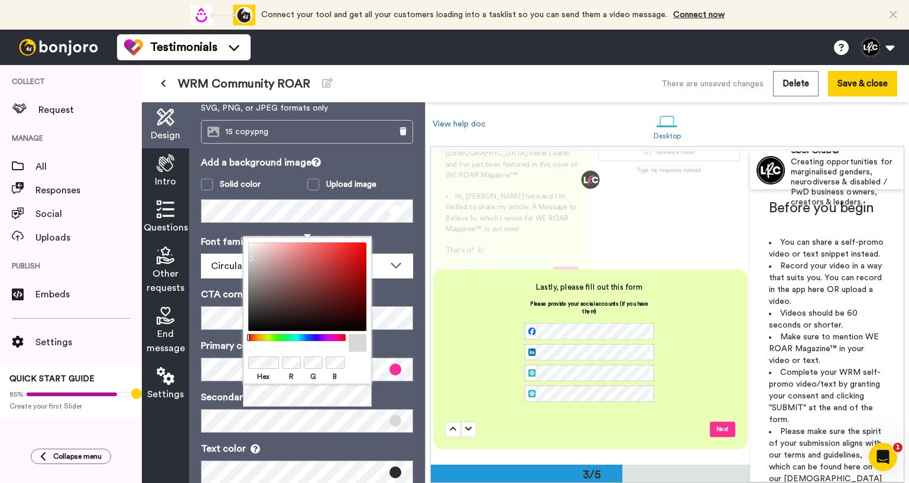
click at [307, 393] on div "Hex R G B" at bounding box center [307, 322] width 129 height 171
click at [317, 399] on div "Hex R G B" at bounding box center [307, 322] width 129 height 171
click at [391, 343] on p "Primary color" at bounding box center [307, 346] width 212 height 14
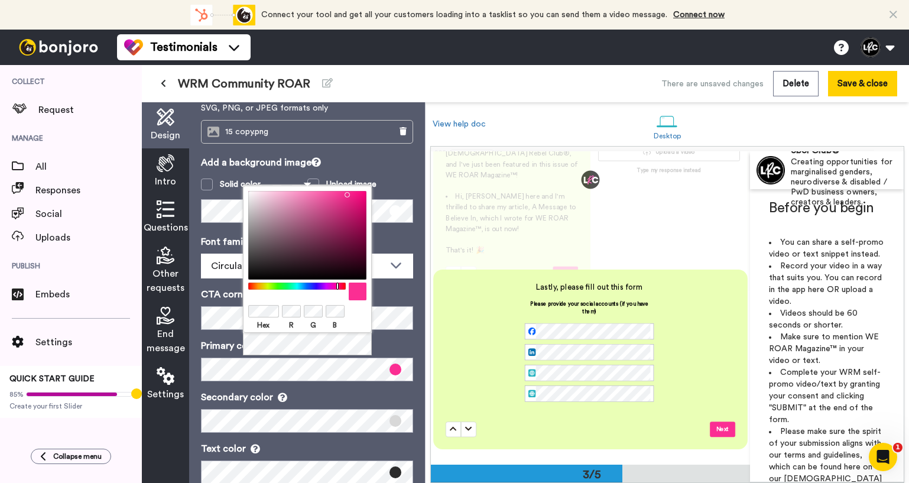
click at [326, 395] on p "Secondary color" at bounding box center [307, 397] width 212 height 14
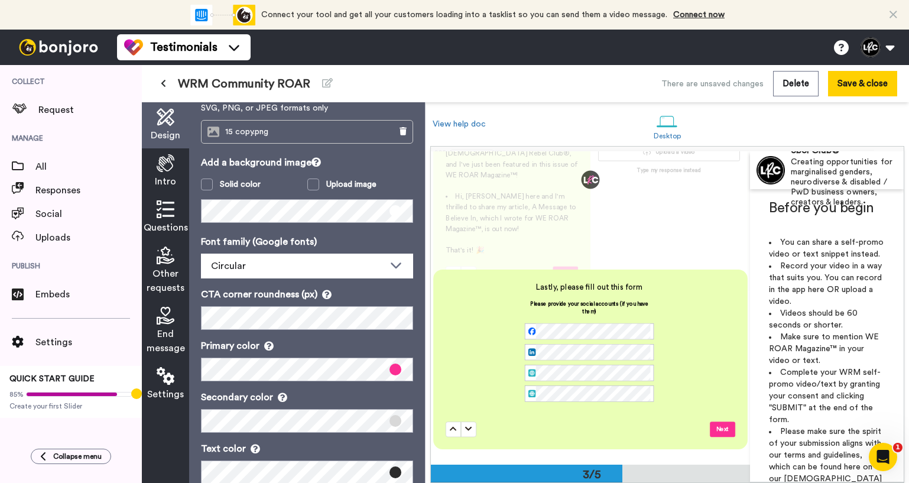
scroll to position [86, 0]
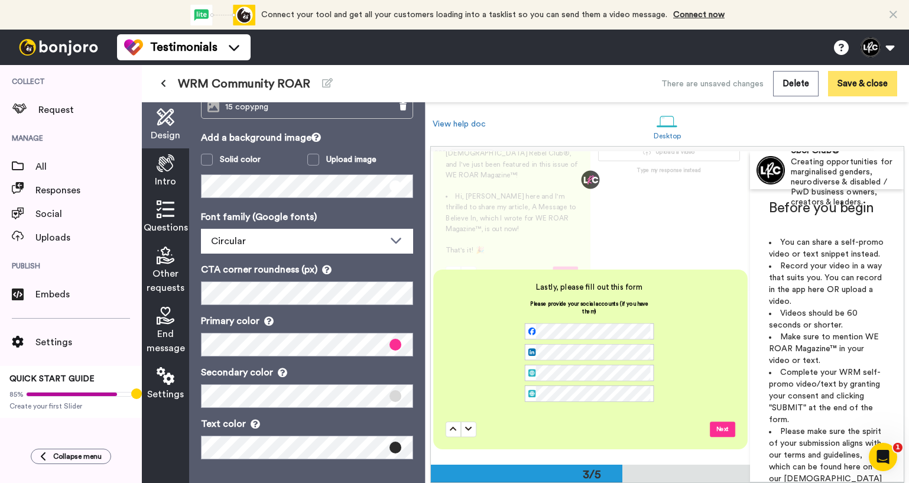
click at [842, 86] on button "Save & close" at bounding box center [862, 83] width 69 height 25
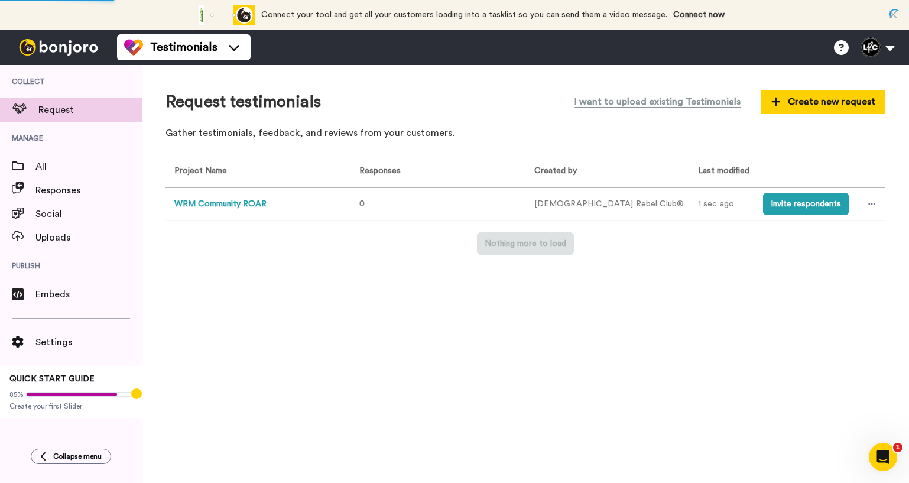
click at [248, 206] on button "WRM Community ROAR" at bounding box center [220, 204] width 92 height 12
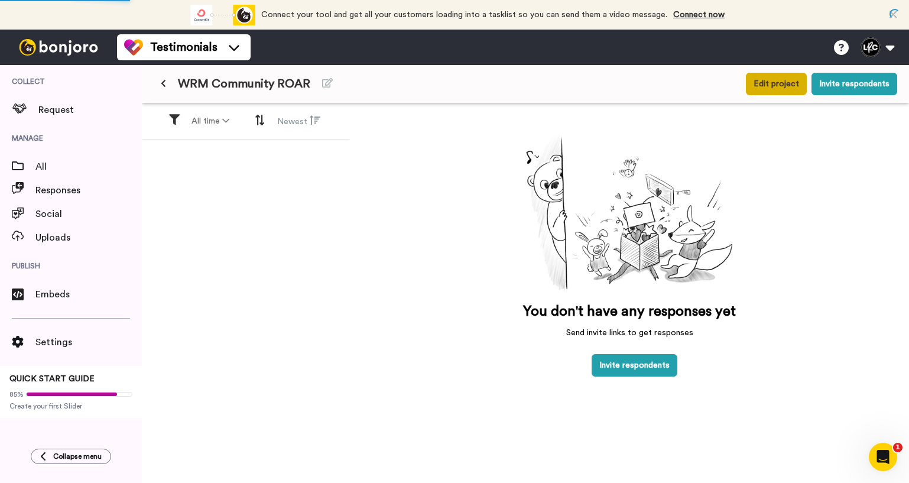
click at [762, 81] on button "Edit project" at bounding box center [776, 84] width 61 height 22
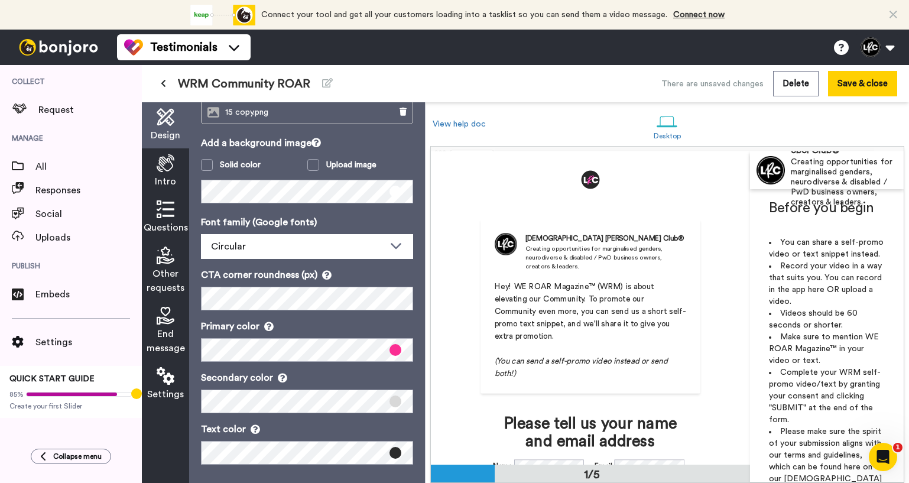
scroll to position [86, 0]
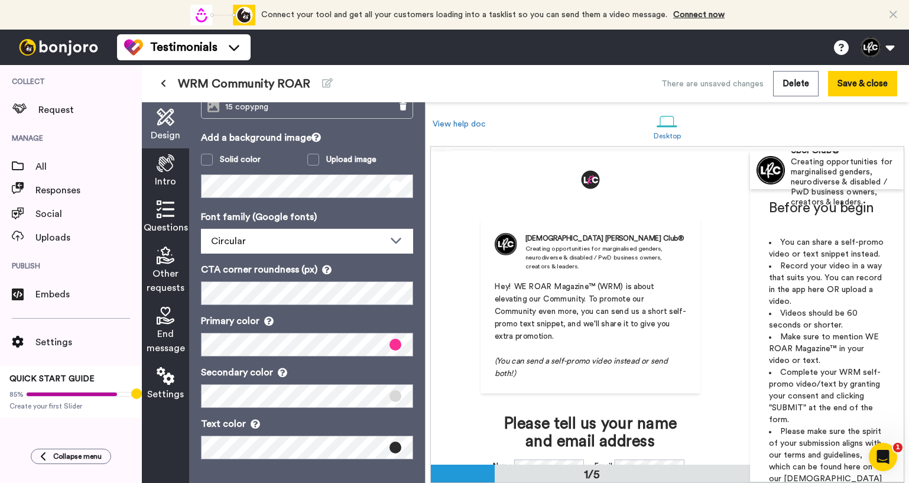
click at [393, 345] on span at bounding box center [395, 345] width 12 height 12
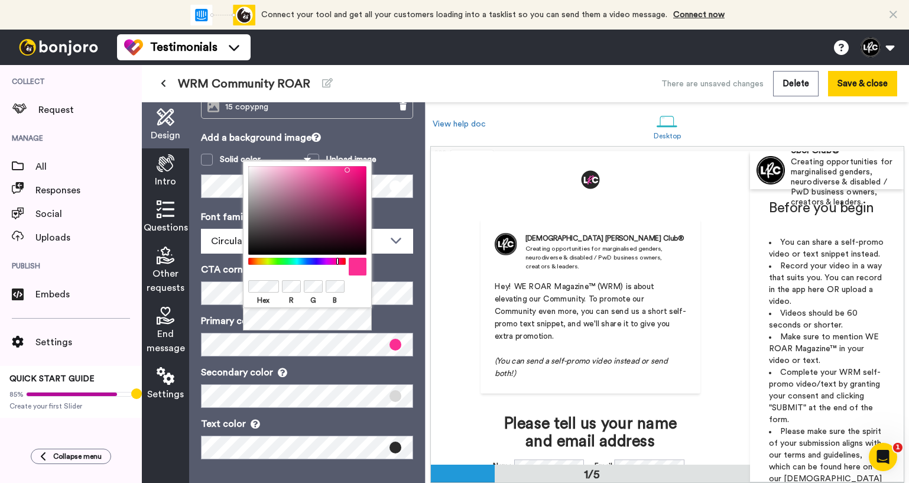
click at [298, 320] on div "Hex R G B" at bounding box center [307, 246] width 129 height 171
click at [411, 136] on p "Add a background image" at bounding box center [307, 138] width 212 height 14
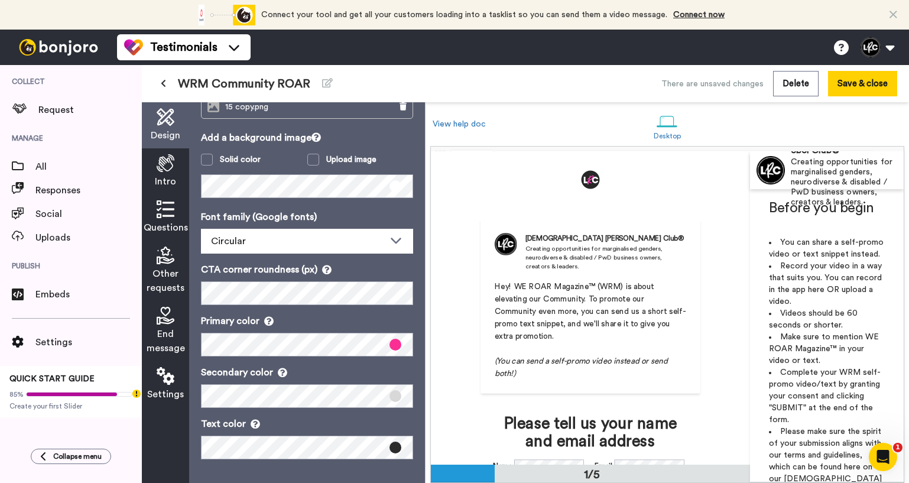
click at [164, 375] on icon at bounding box center [166, 376] width 18 height 18
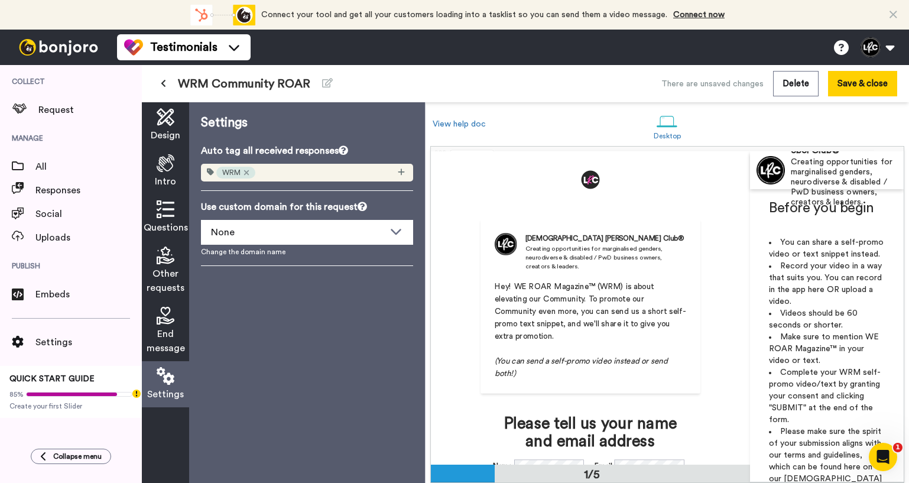
scroll to position [0, 0]
click at [835, 87] on button "Save & close" at bounding box center [862, 83] width 69 height 25
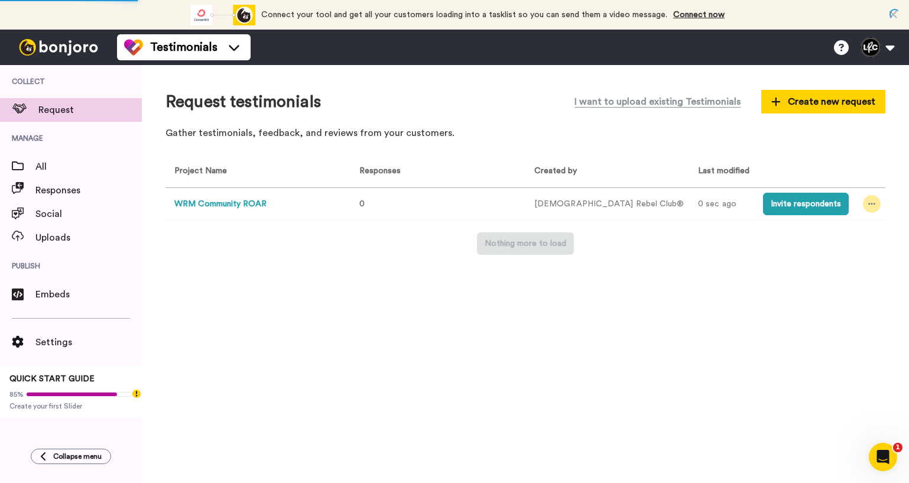
click at [868, 204] on icon at bounding box center [871, 204] width 7 height 2
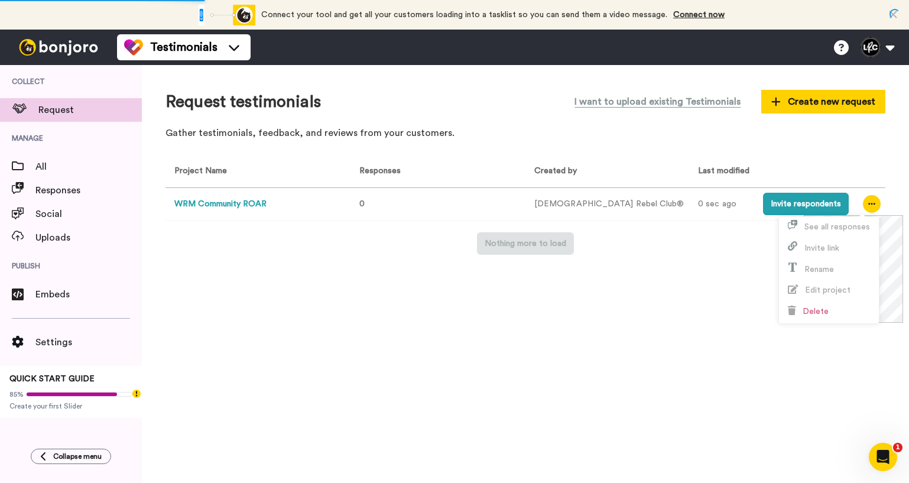
click at [769, 363] on div "Request testimonials I want to upload existing Testimonials Create new request …" at bounding box center [525, 274] width 767 height 418
click at [245, 205] on button "WRM Community ROAR" at bounding box center [220, 204] width 92 height 12
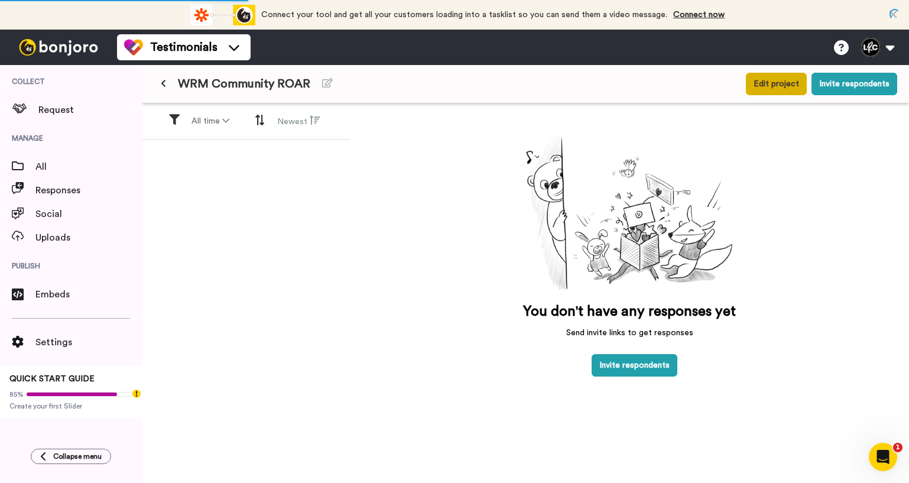
click at [782, 83] on button "Edit project" at bounding box center [776, 84] width 61 height 22
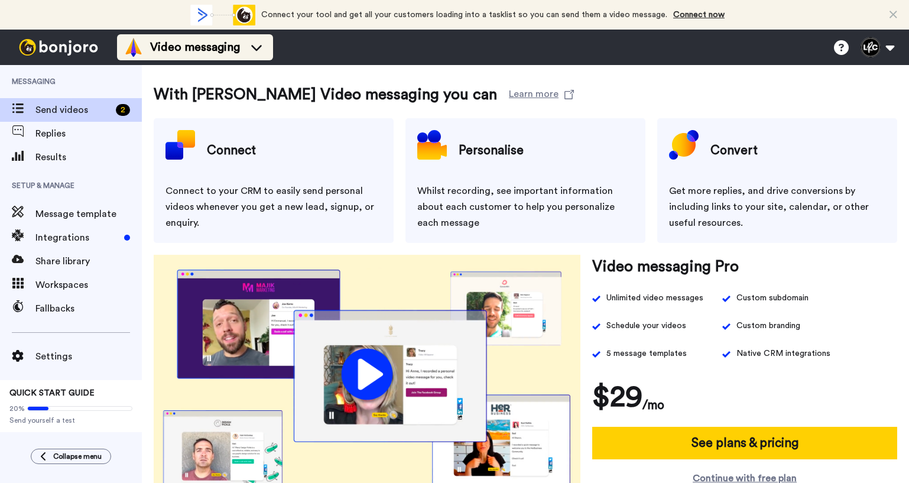
click at [255, 44] on icon at bounding box center [256, 47] width 19 height 12
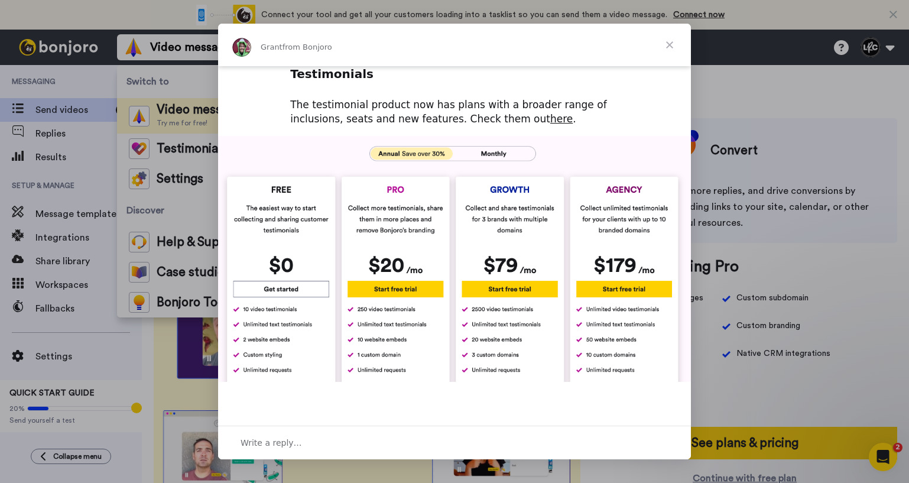
scroll to position [367, 0]
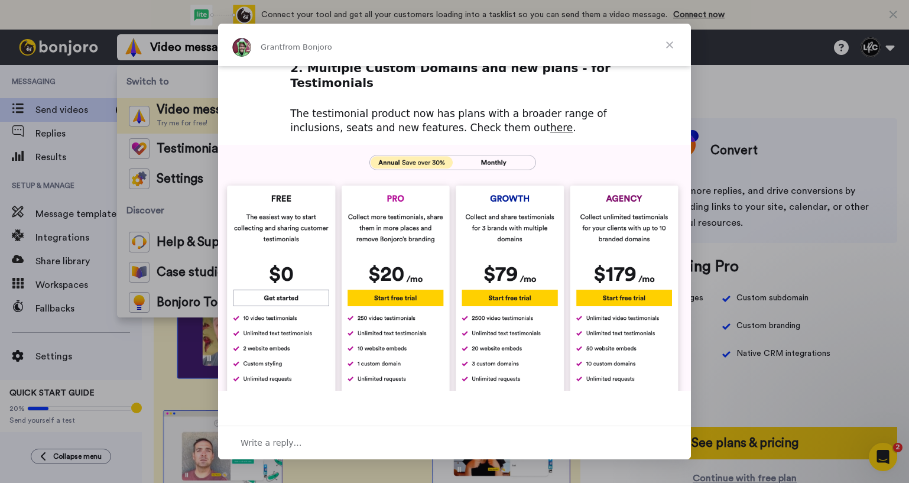
click at [668, 43] on span "Close" at bounding box center [669, 45] width 43 height 43
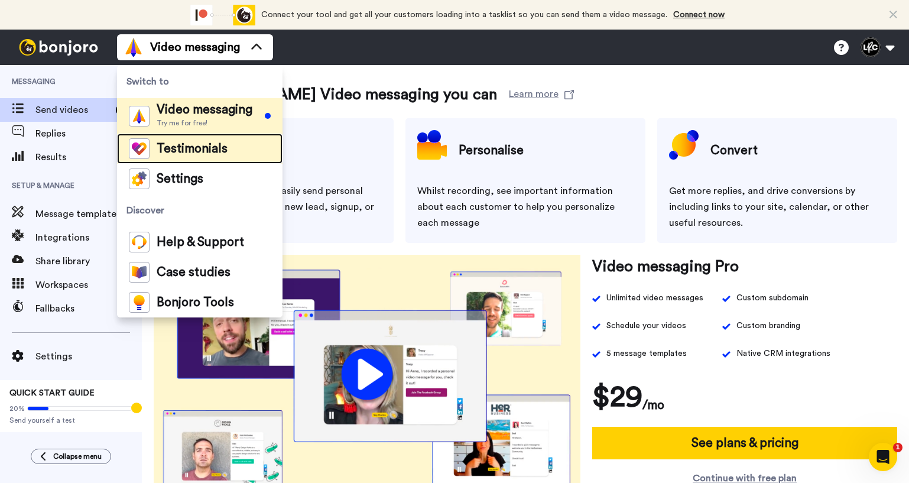
click at [222, 152] on span "Testimonials" at bounding box center [192, 149] width 71 height 12
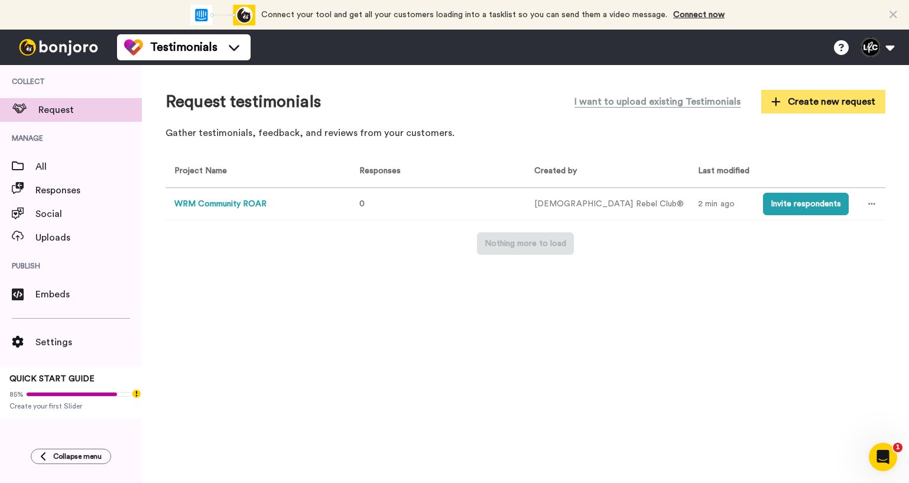
click at [780, 100] on icon at bounding box center [776, 101] width 9 height 9
